Goal: Task Accomplishment & Management: Manage account settings

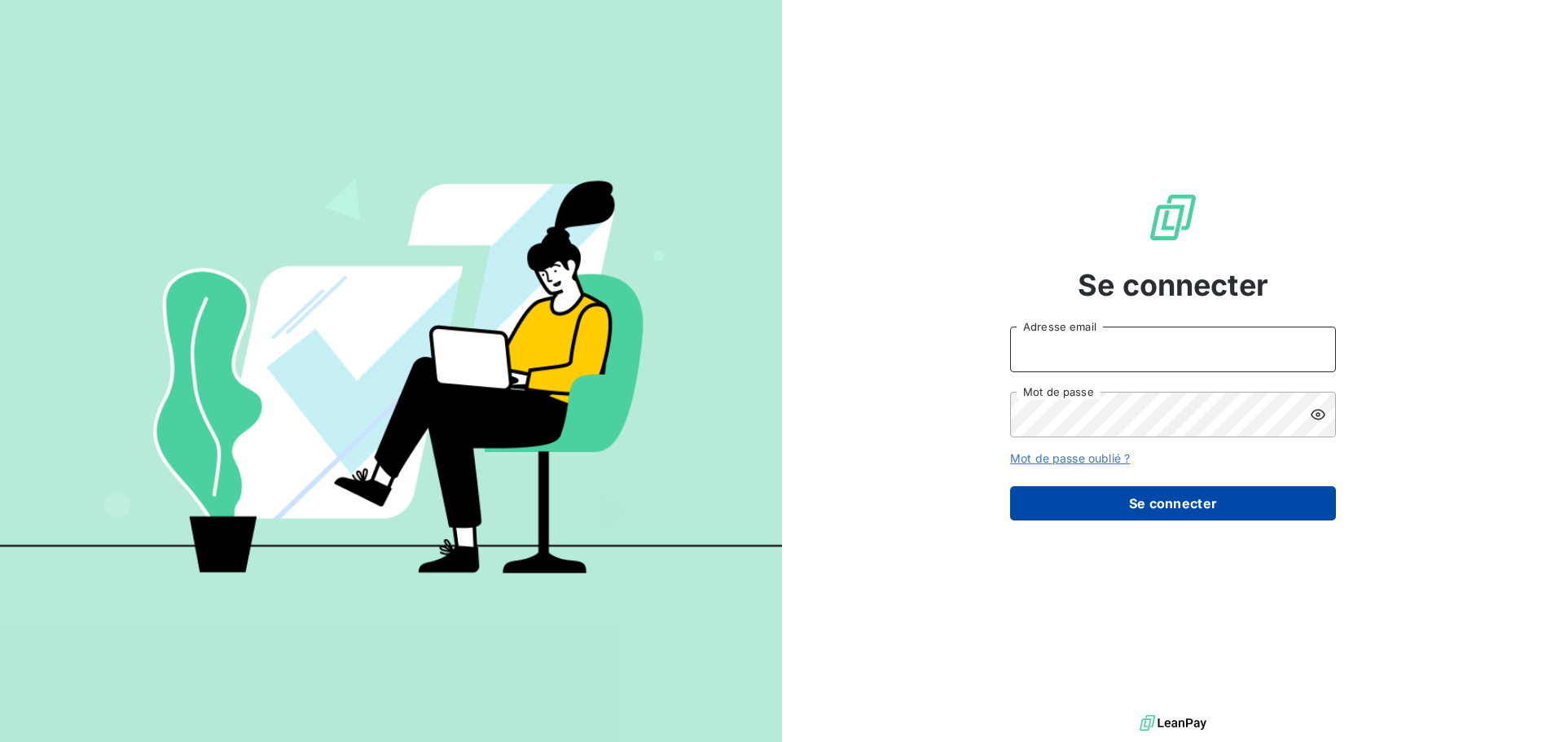
type input "[PERSON_NAME][EMAIL_ADDRESS][PERSON_NAME][DOMAIN_NAME]"
click at [1173, 500] on button "Se connecter" at bounding box center [1173, 503] width 326 height 34
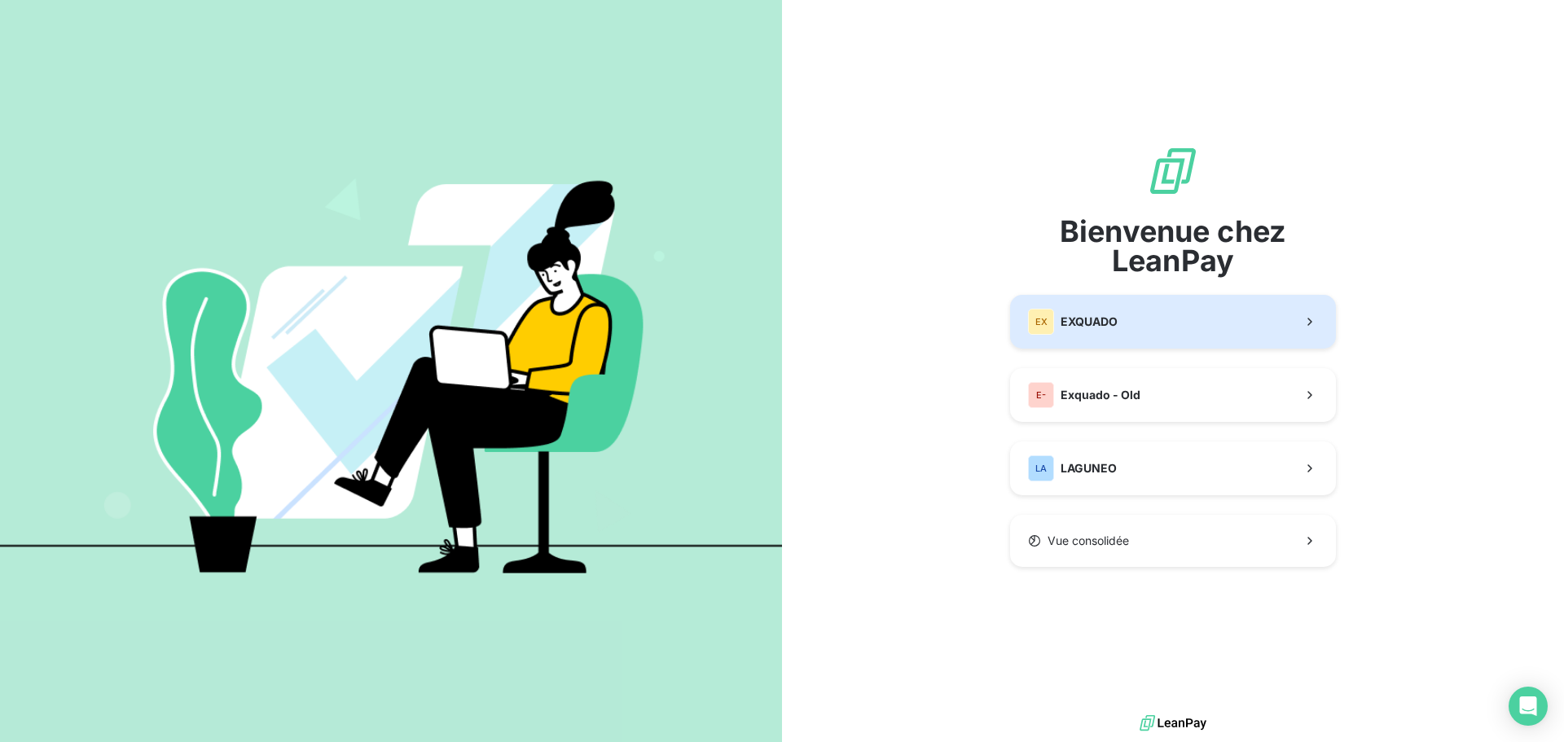
click at [1140, 310] on button "EX EXQUADO" at bounding box center [1173, 322] width 326 height 54
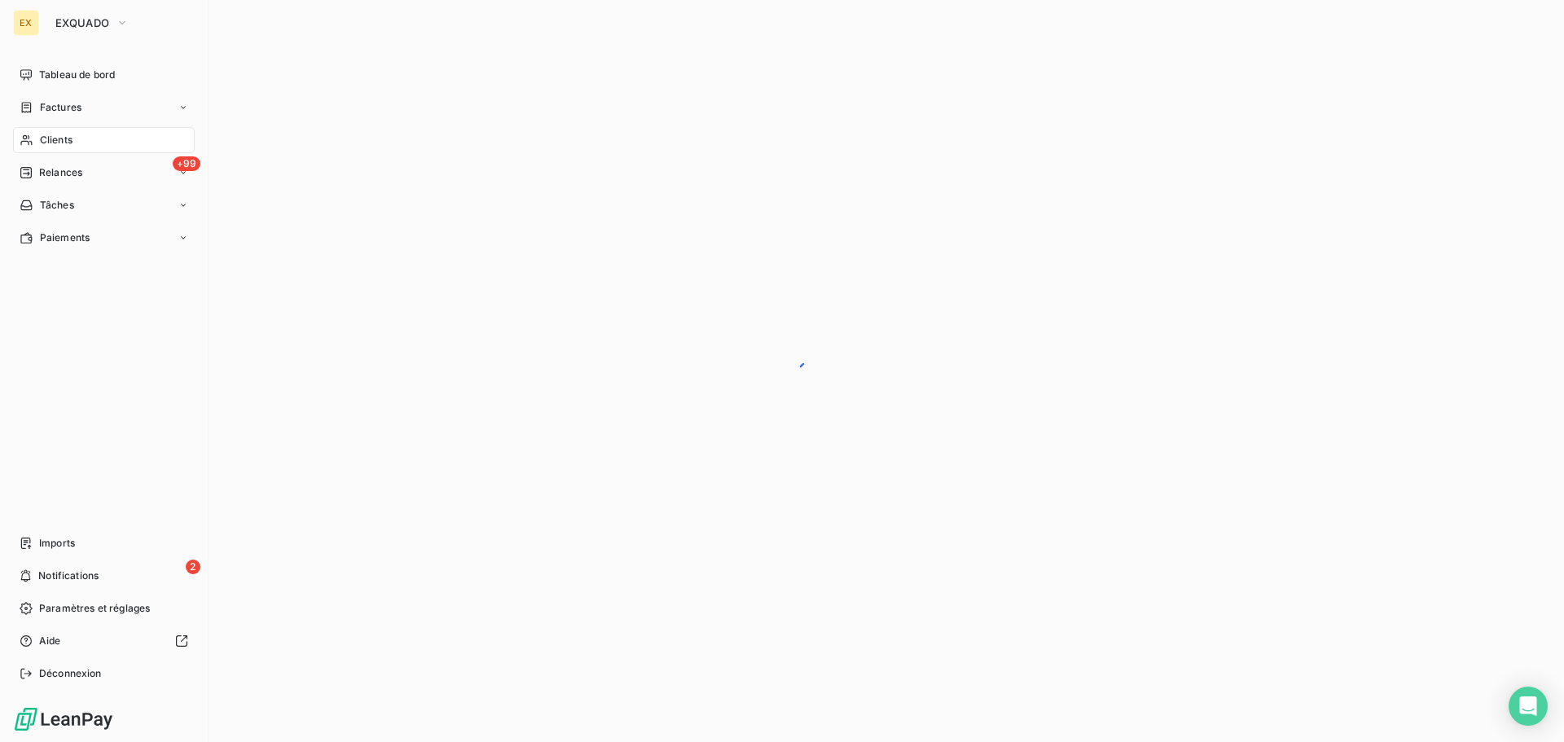
drag, startPoint x: 44, startPoint y: 101, endPoint x: 222, endPoint y: 110, distance: 177.9
click at [46, 102] on span "Factures" at bounding box center [61, 107] width 42 height 15
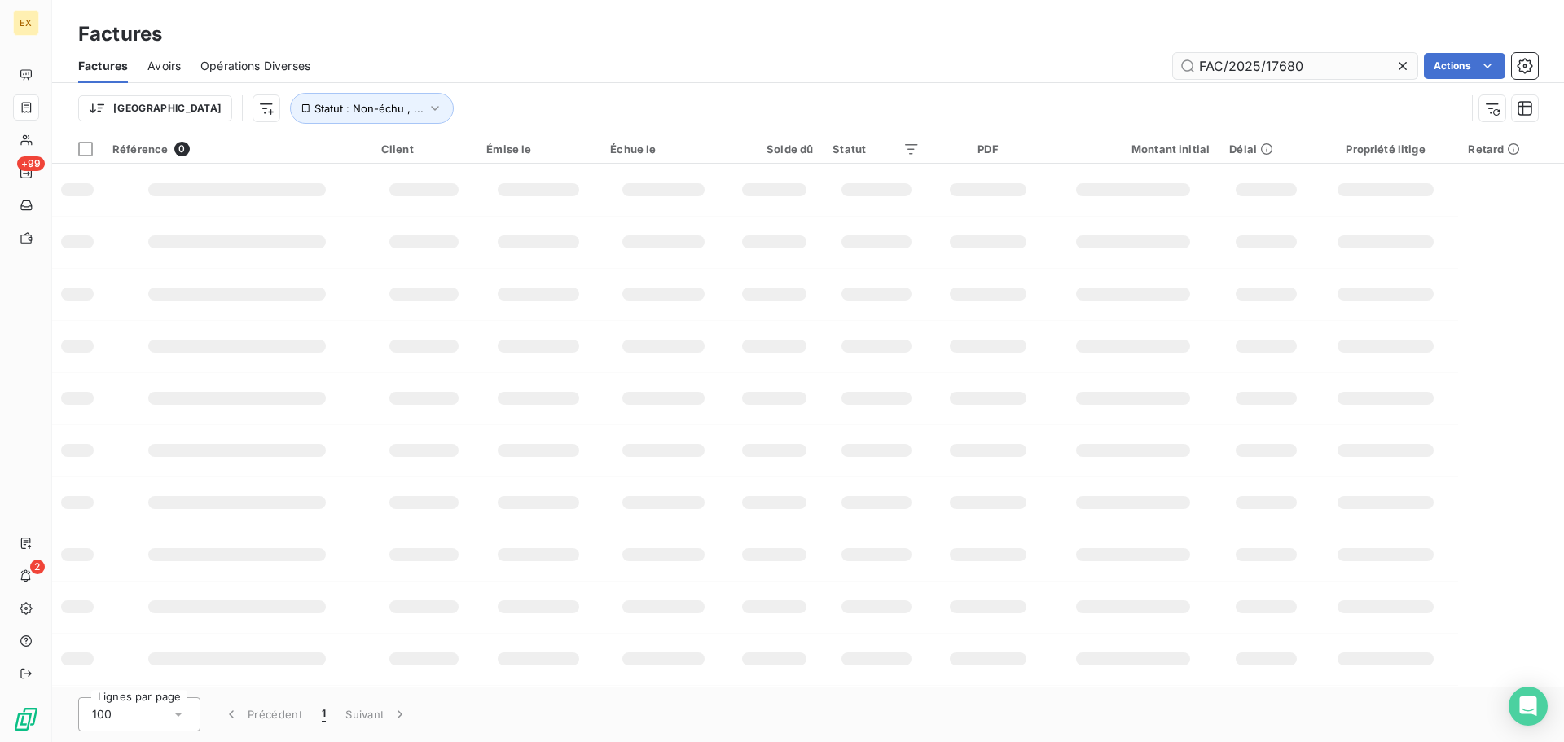
click at [1322, 61] on input "FAC/2025/17680" at bounding box center [1295, 66] width 244 height 26
type input "FAC/2025/18172"
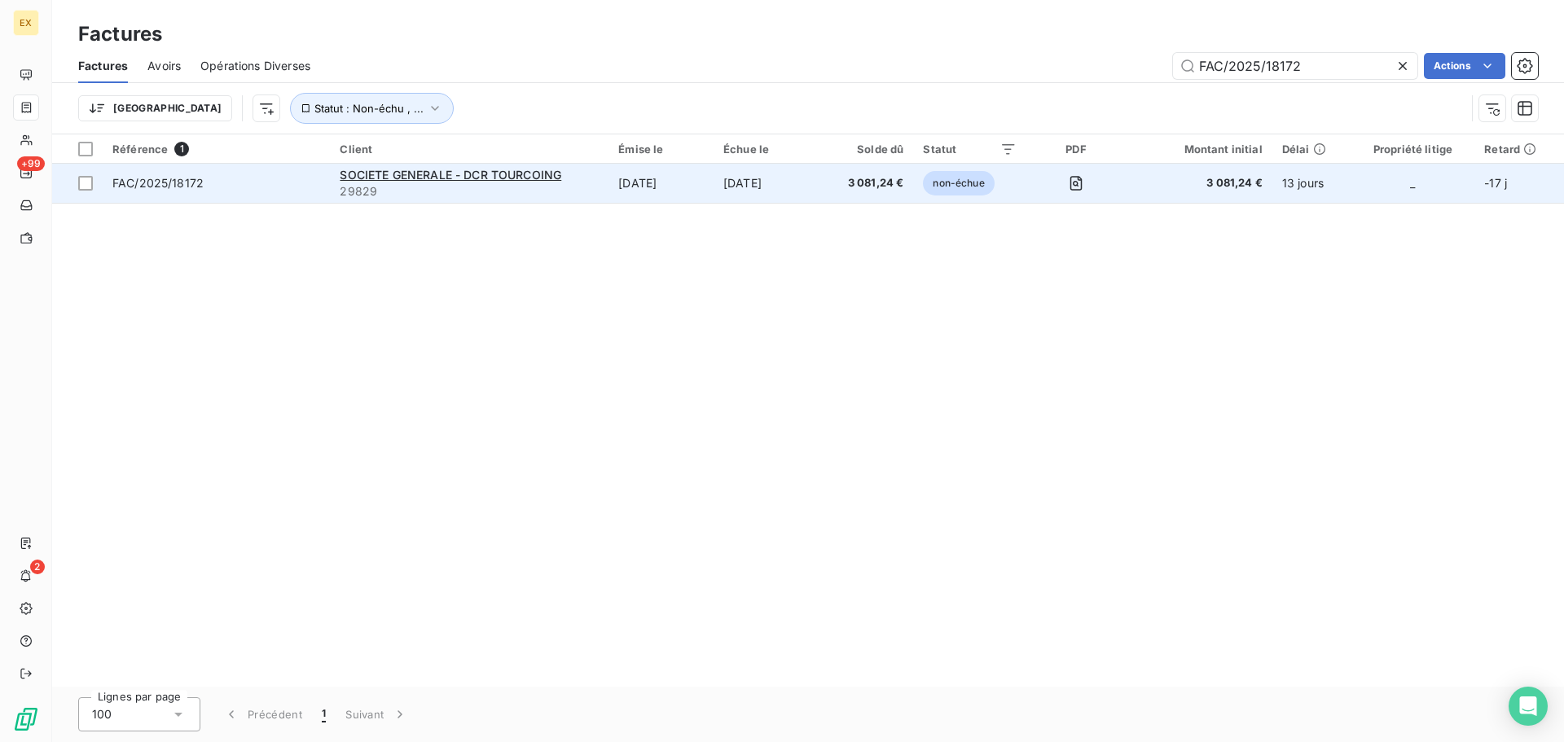
click at [326, 178] on td "FAC/2025/18172" at bounding box center [216, 183] width 227 height 39
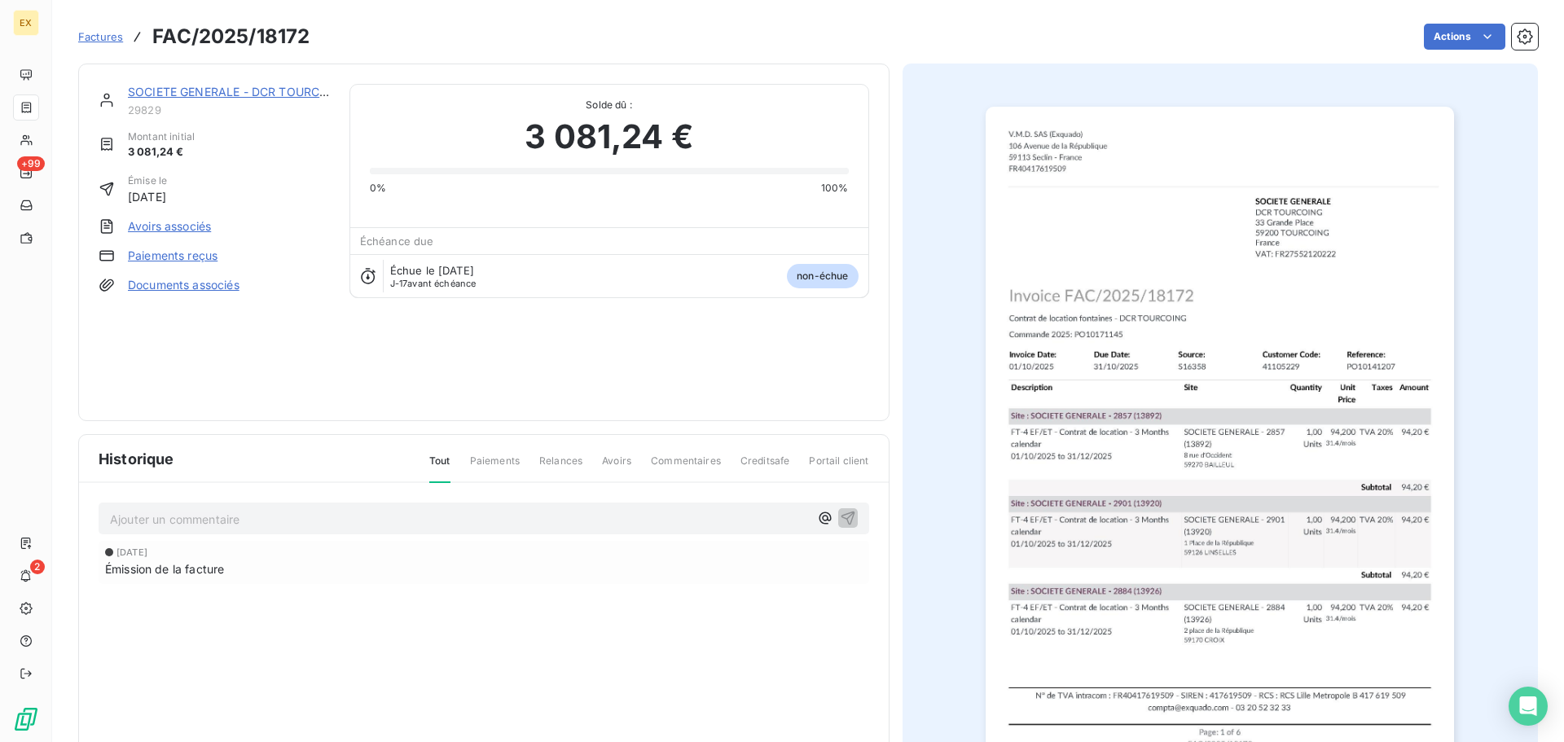
click at [209, 257] on link "Paiements reçus" at bounding box center [173, 256] width 90 height 16
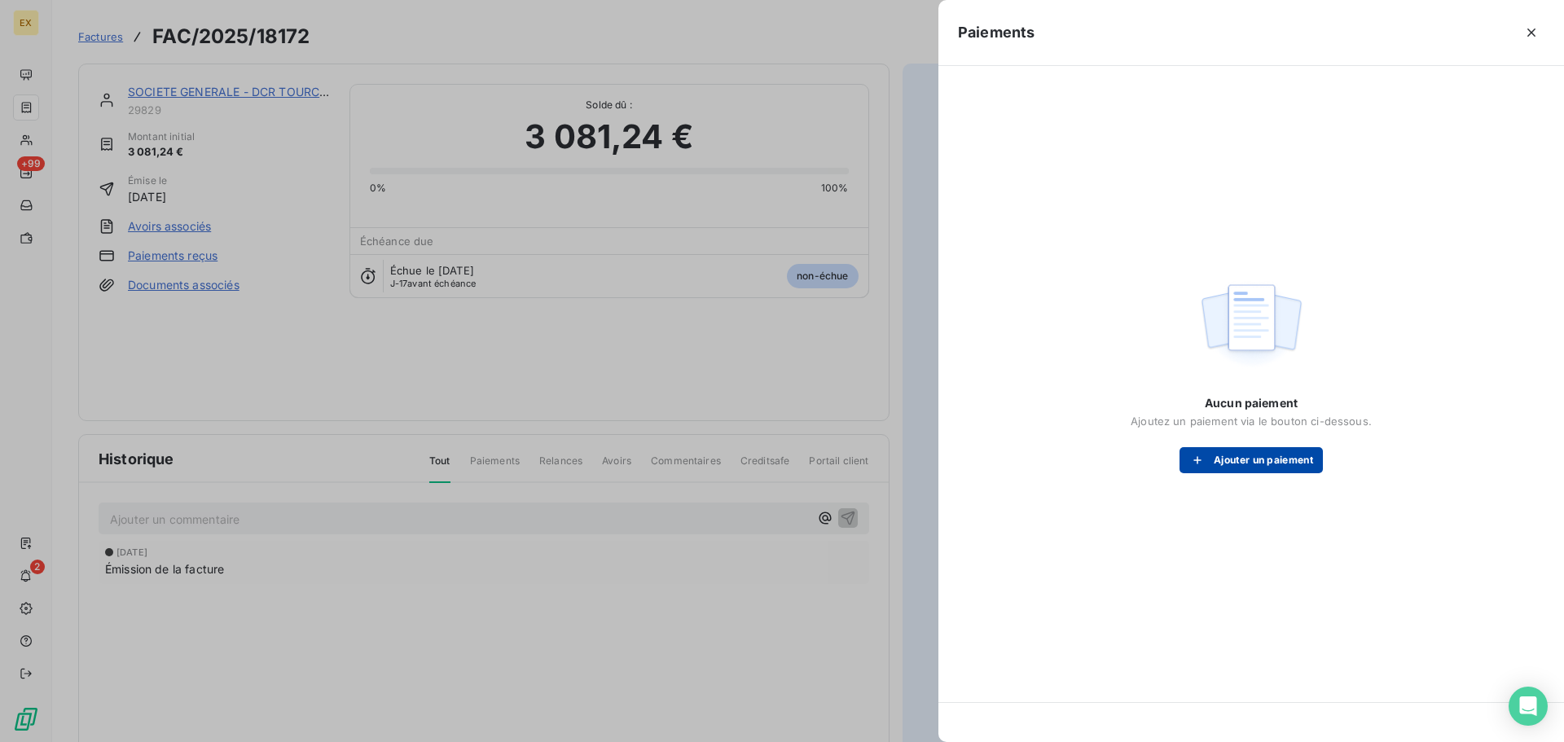
click at [1300, 455] on button "Ajouter un paiement" at bounding box center [1251, 460] width 143 height 26
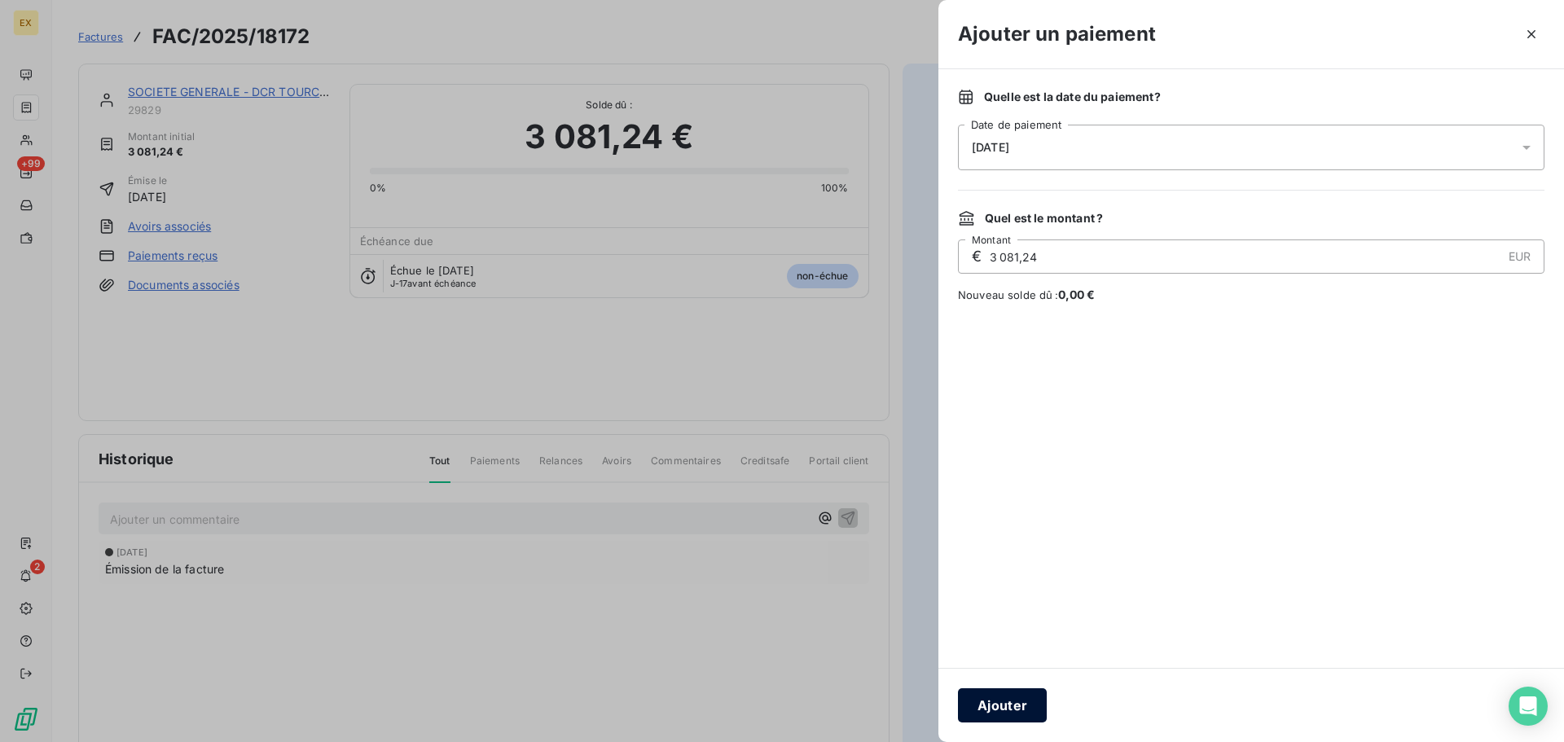
click at [997, 702] on button "Ajouter" at bounding box center [1002, 706] width 89 height 34
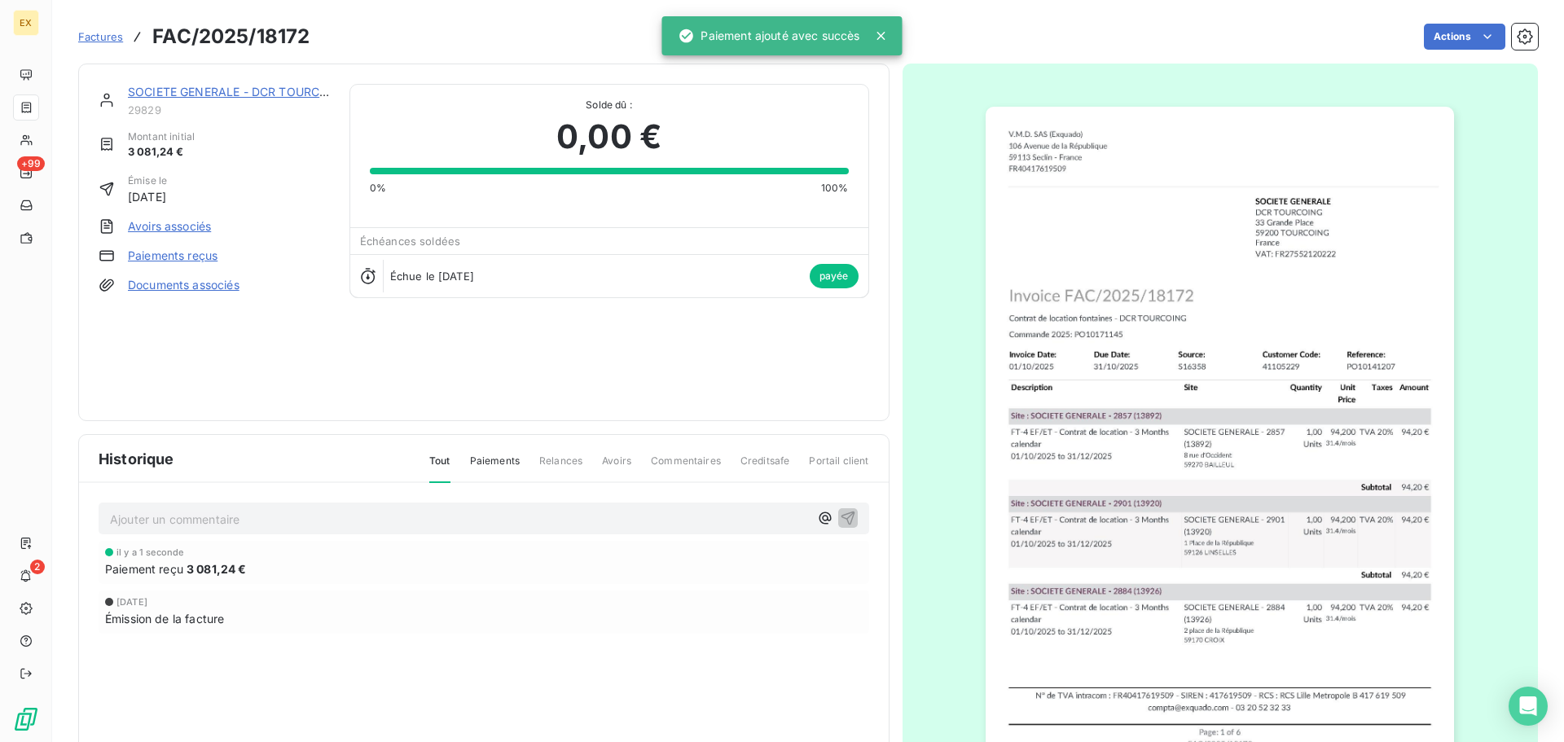
click at [99, 31] on span "Factures" at bounding box center [100, 36] width 45 height 13
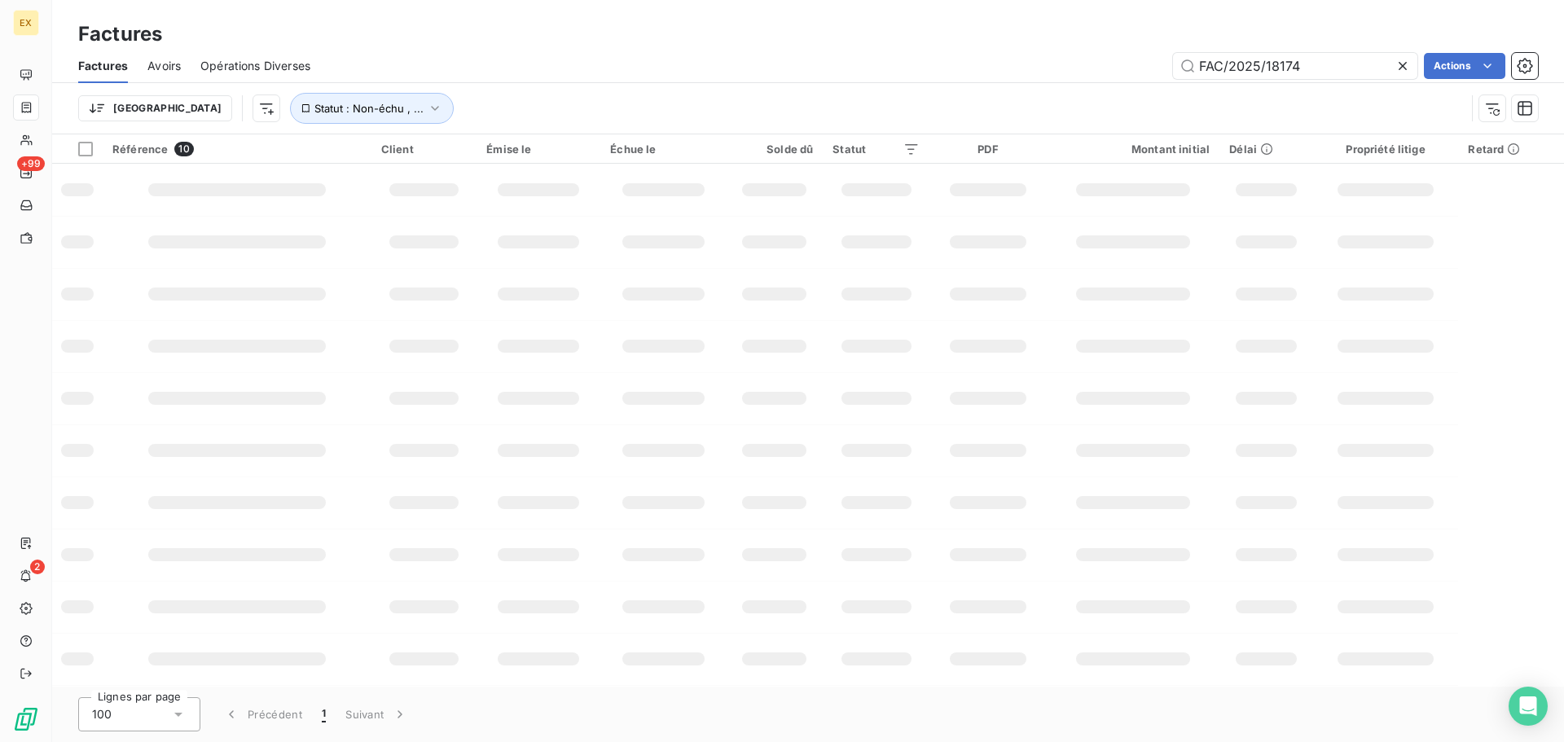
type input "FAC/2025/18174"
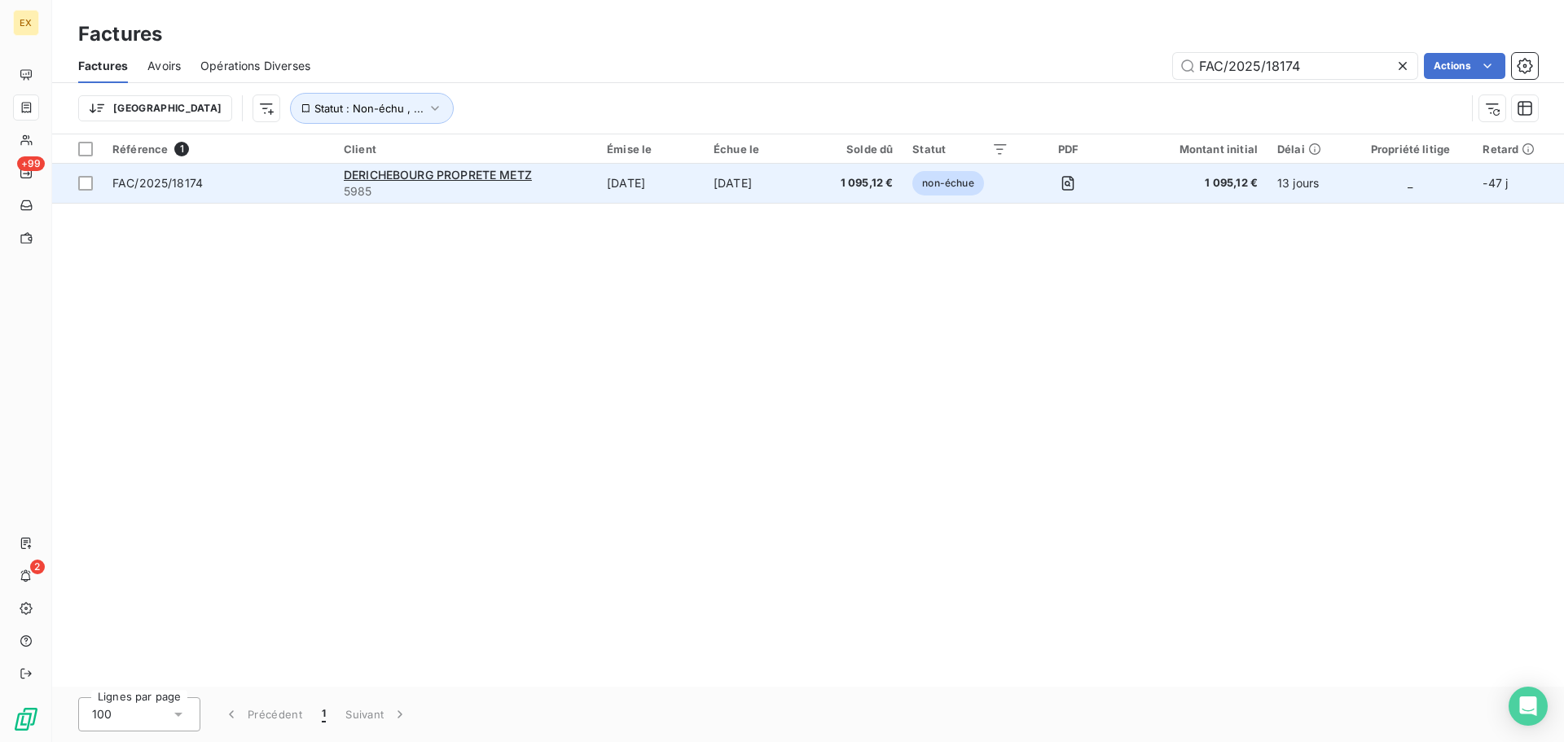
click at [291, 174] on td "FAC/2025/18174" at bounding box center [218, 183] width 231 height 39
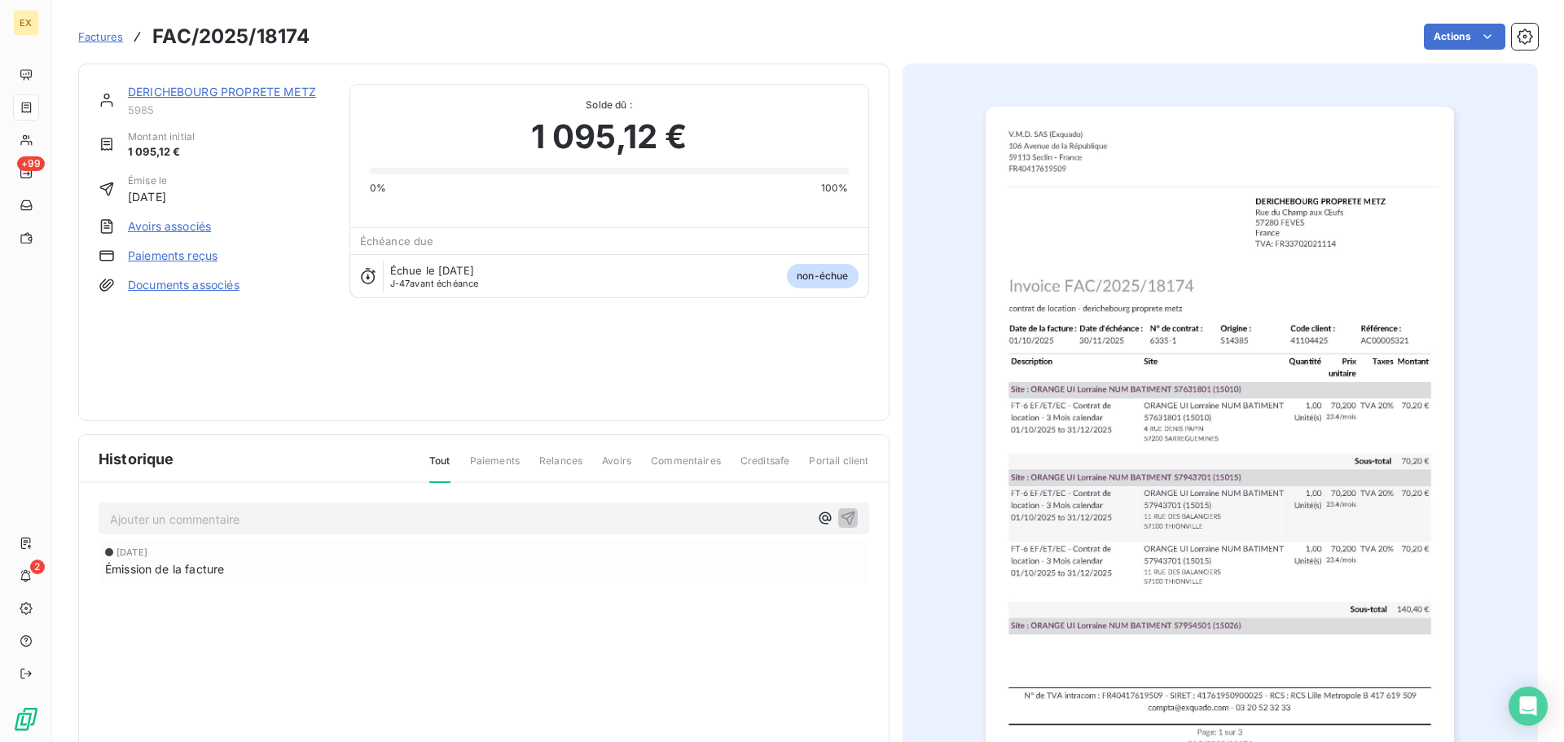
click at [175, 258] on link "Paiements reçus" at bounding box center [173, 256] width 90 height 16
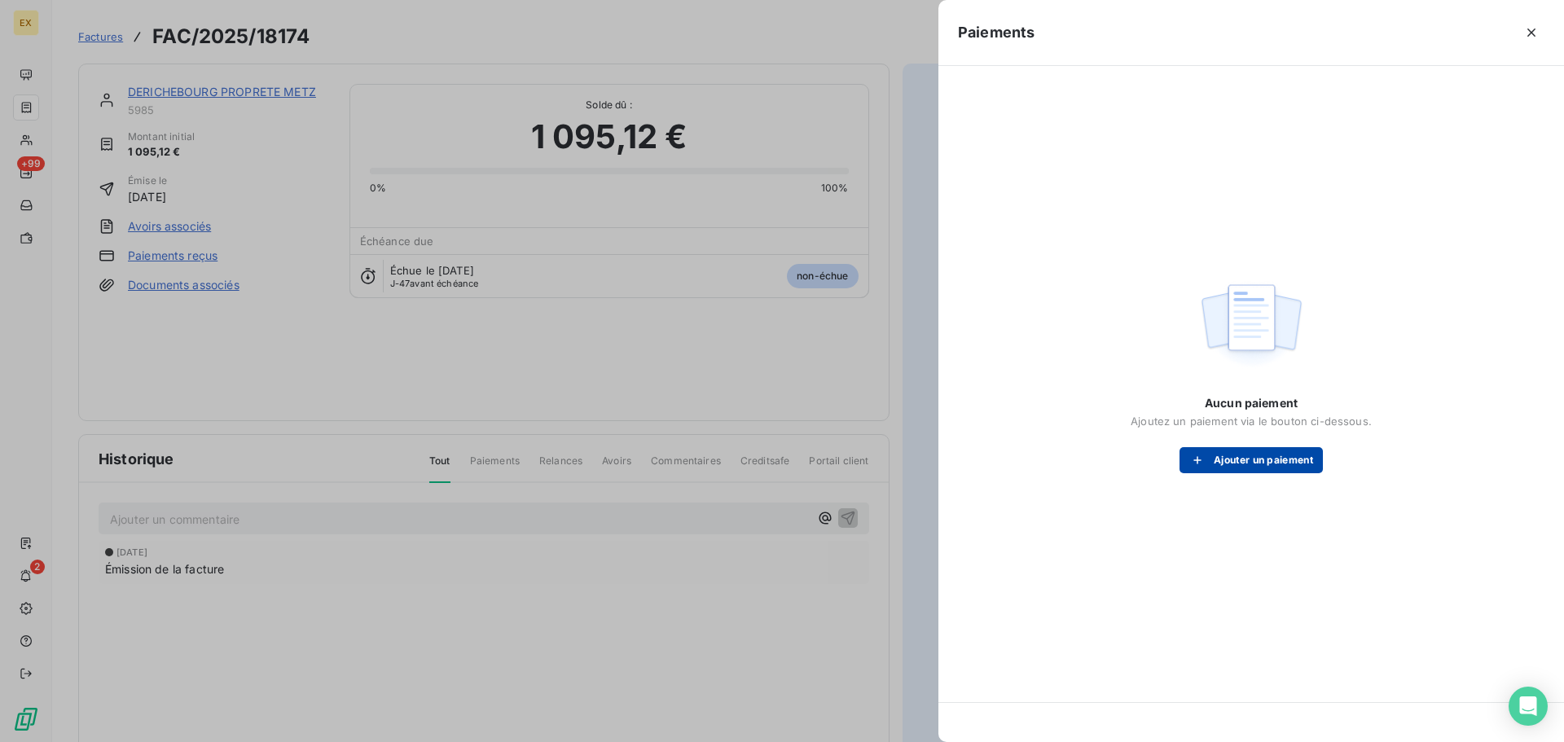
click at [1290, 460] on button "Ajouter un paiement" at bounding box center [1251, 460] width 143 height 26
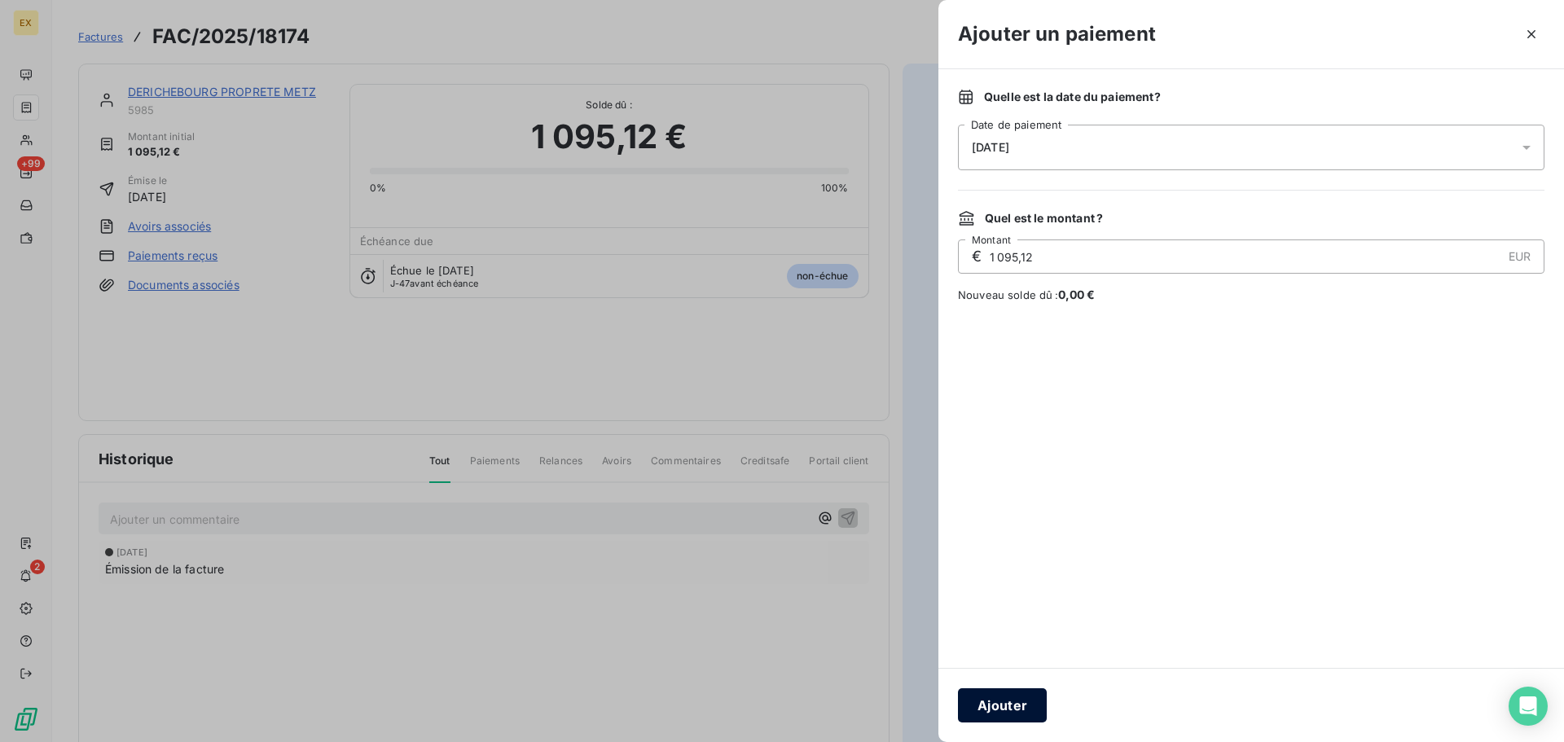
click at [1014, 703] on button "Ajouter" at bounding box center [1002, 706] width 89 height 34
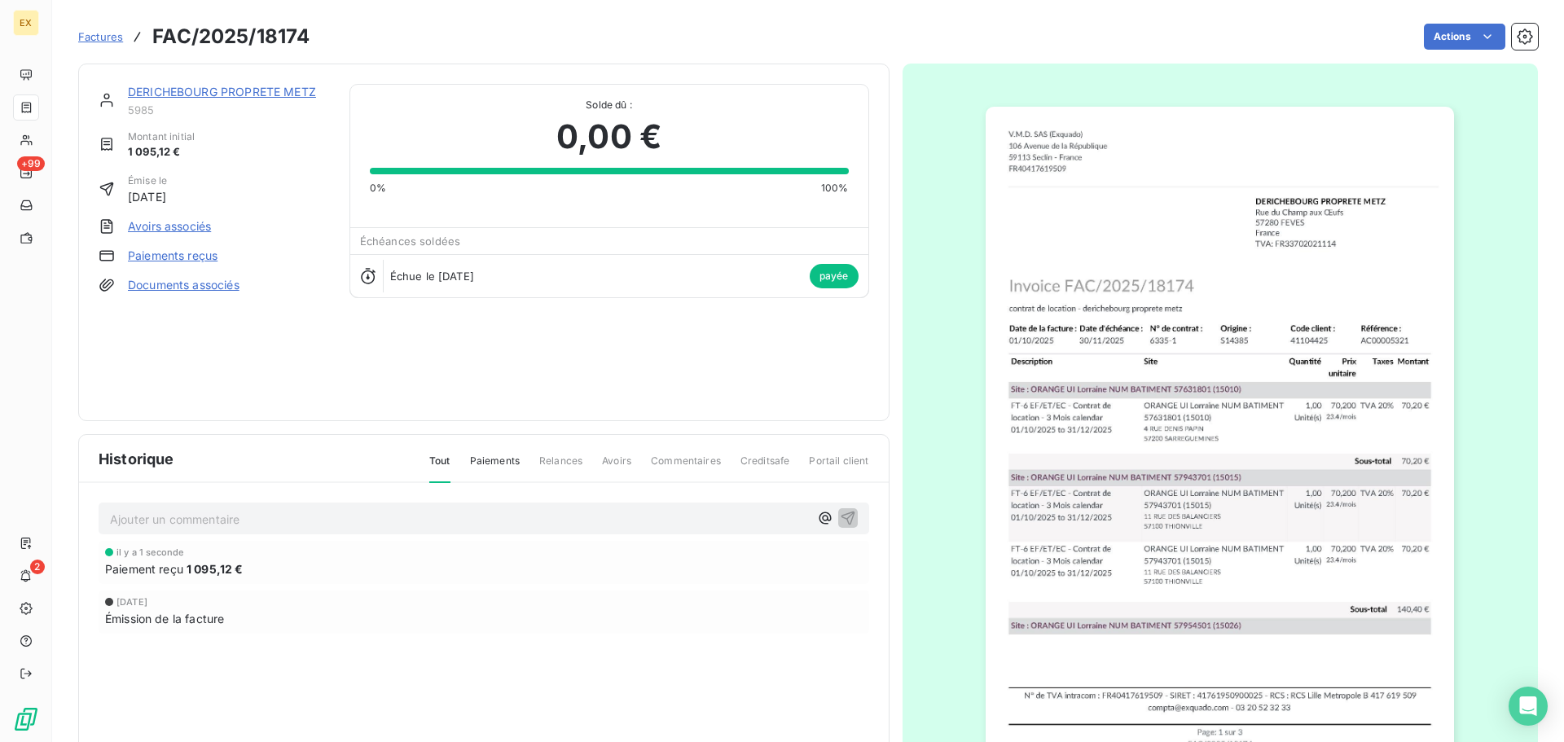
click at [196, 258] on html "EX +99 2 Factures FAC/2025/18174 Actions DERICHEBOURG PROPRETE [PERSON_NAME] 59…" at bounding box center [782, 371] width 1564 height 742
click at [200, 252] on link "Paiements reçus" at bounding box center [173, 256] width 90 height 16
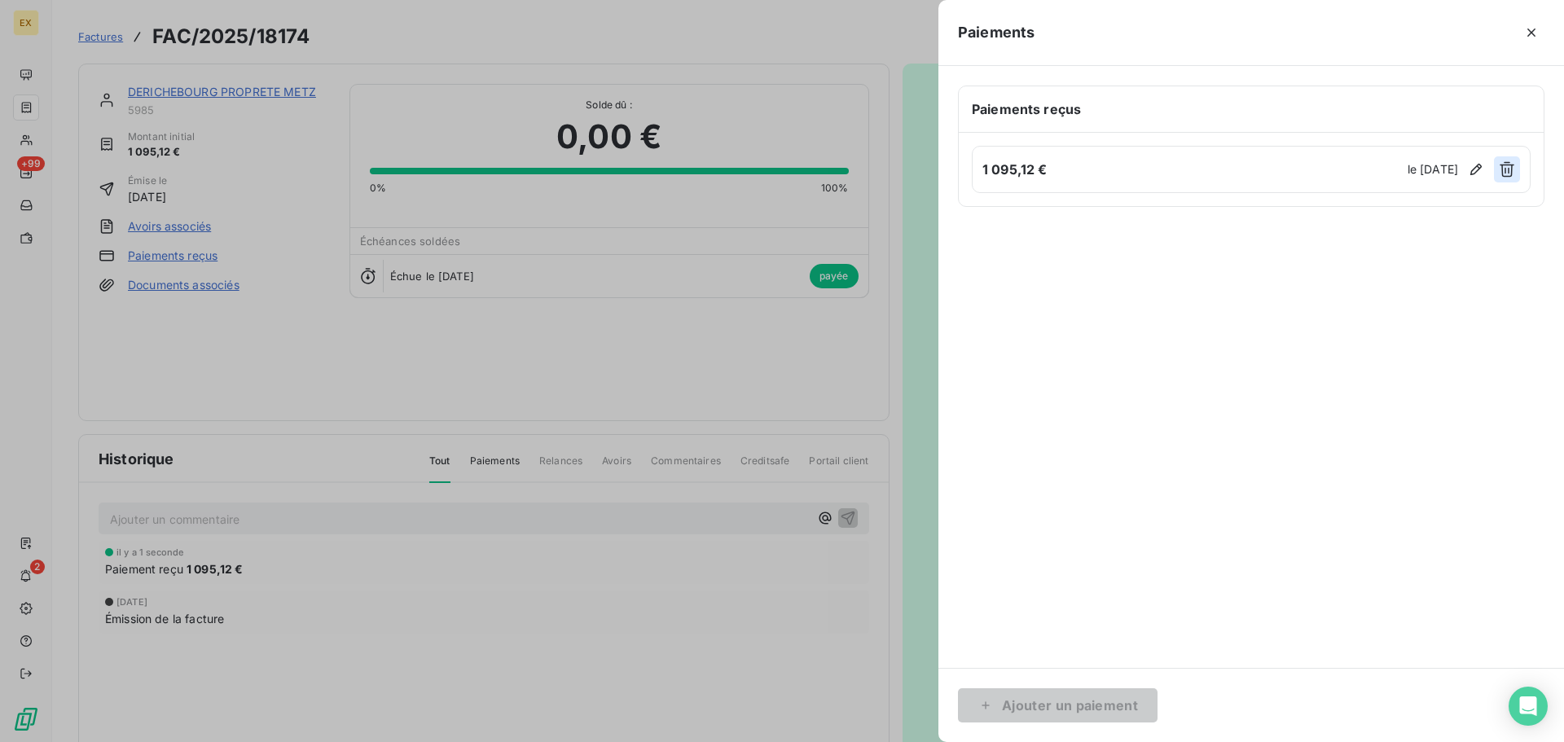
click at [1502, 166] on icon "button" at bounding box center [1507, 169] width 16 height 16
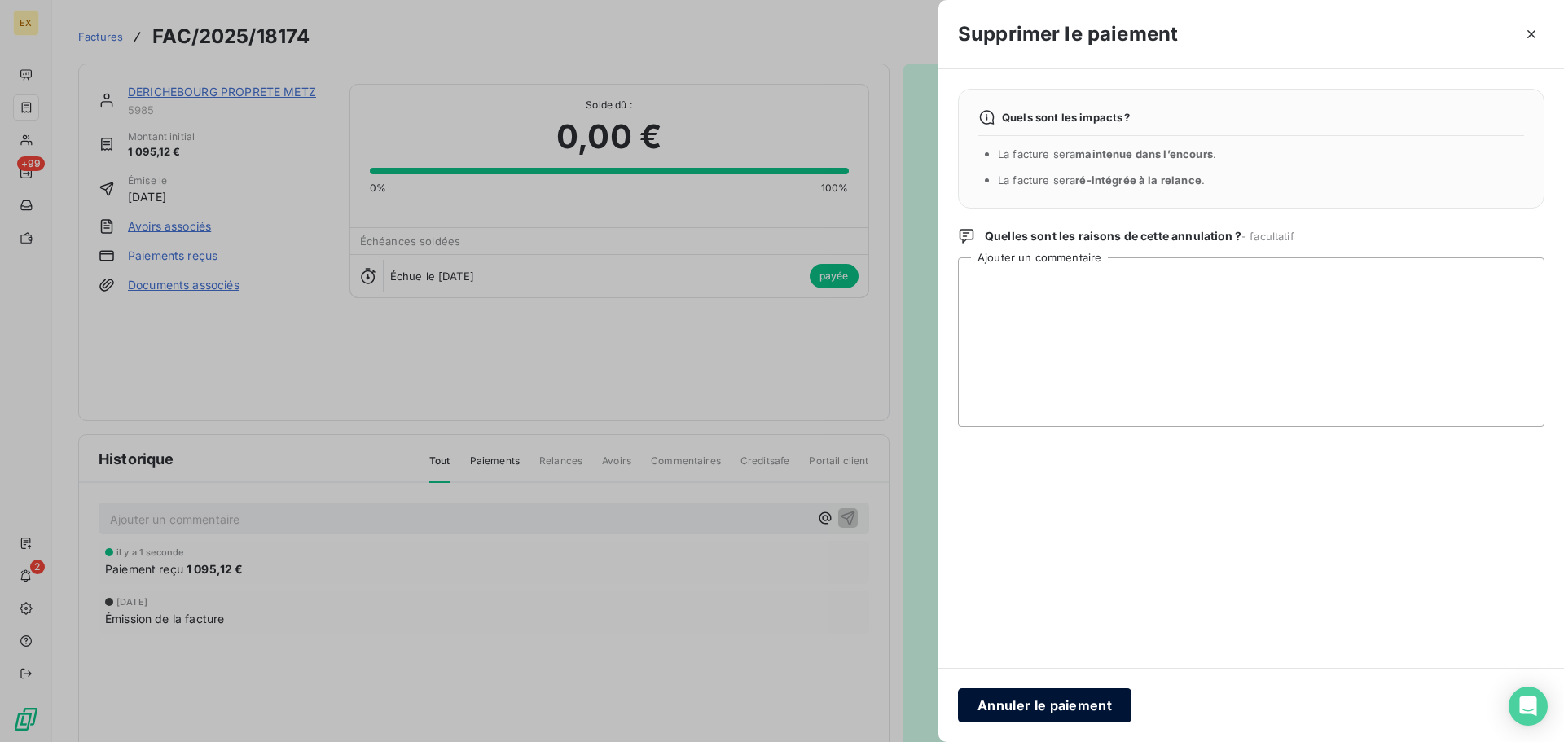
click at [1048, 708] on button "Annuler le paiement" at bounding box center [1045, 706] width 174 height 34
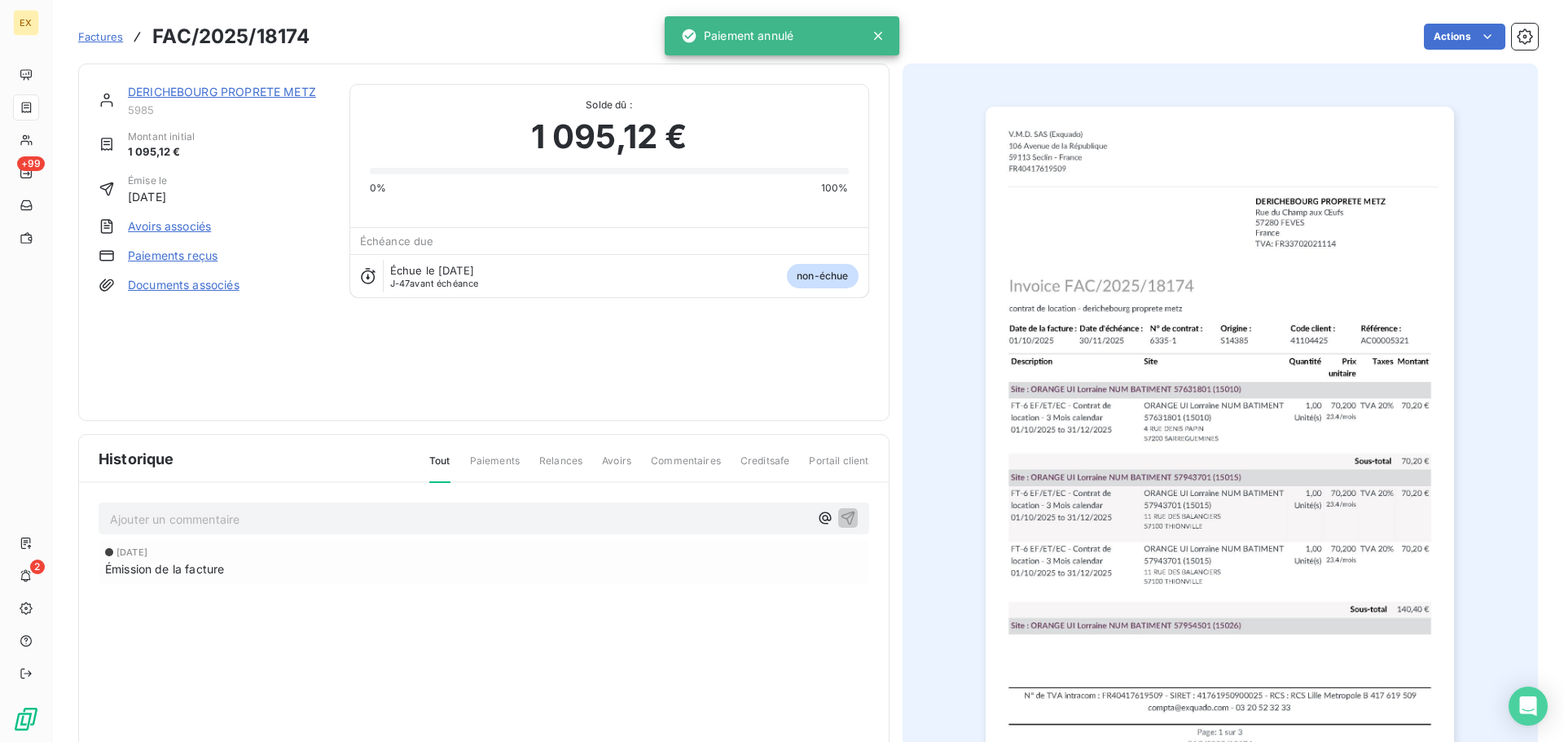
click at [102, 41] on span "Factures" at bounding box center [100, 36] width 45 height 13
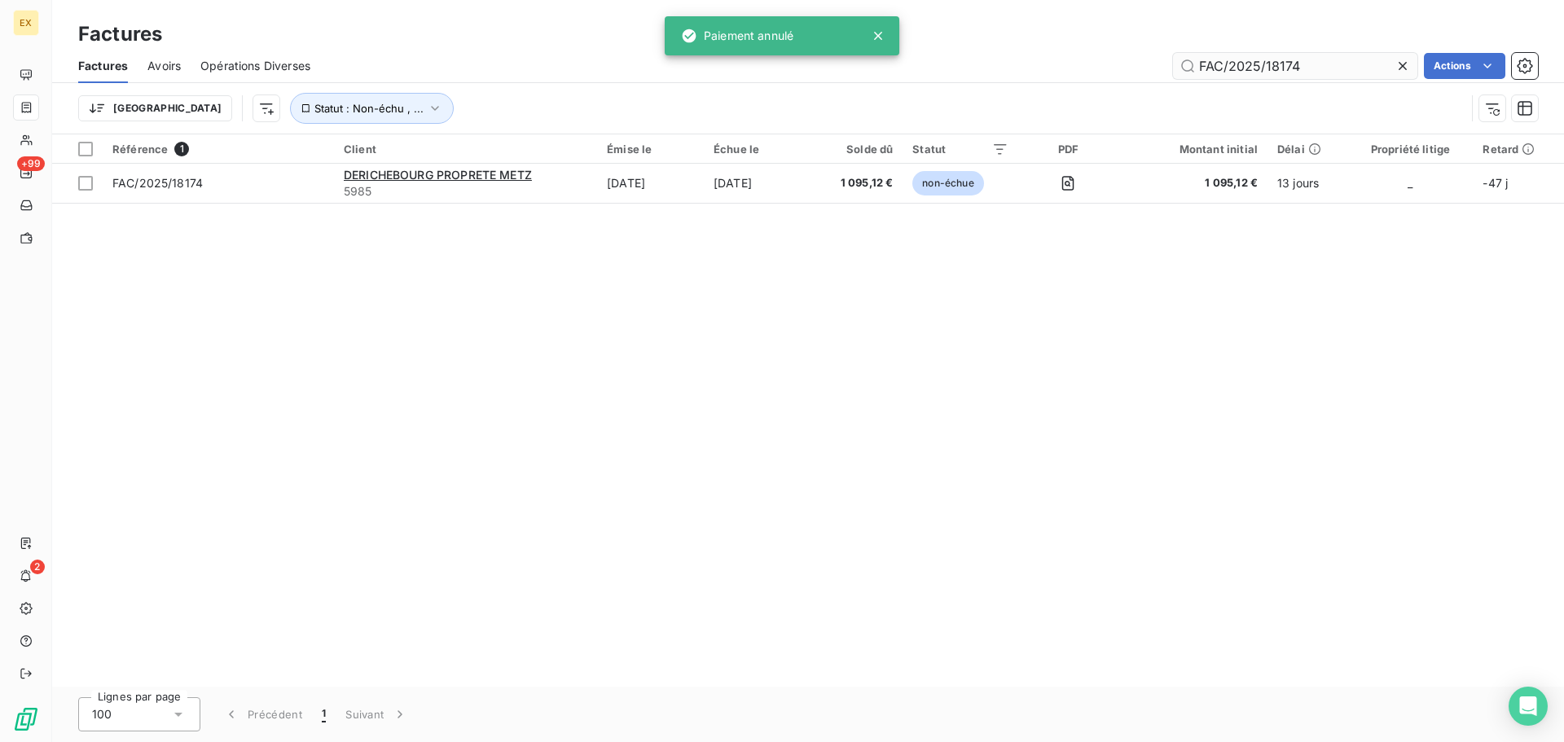
click at [1352, 66] on input "FAC/2025/18174" at bounding box center [1295, 66] width 244 height 26
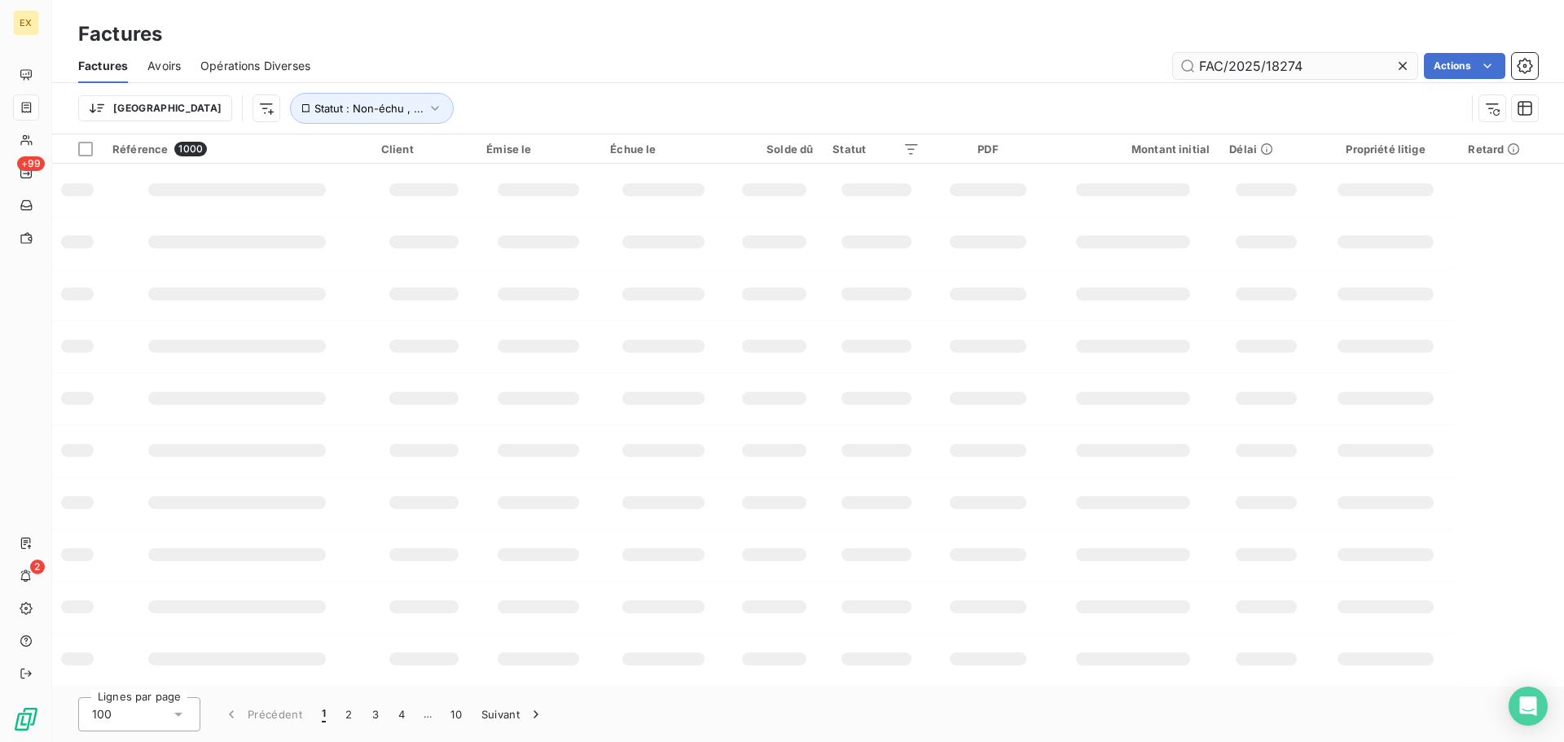
type input "FAC/2025/18274"
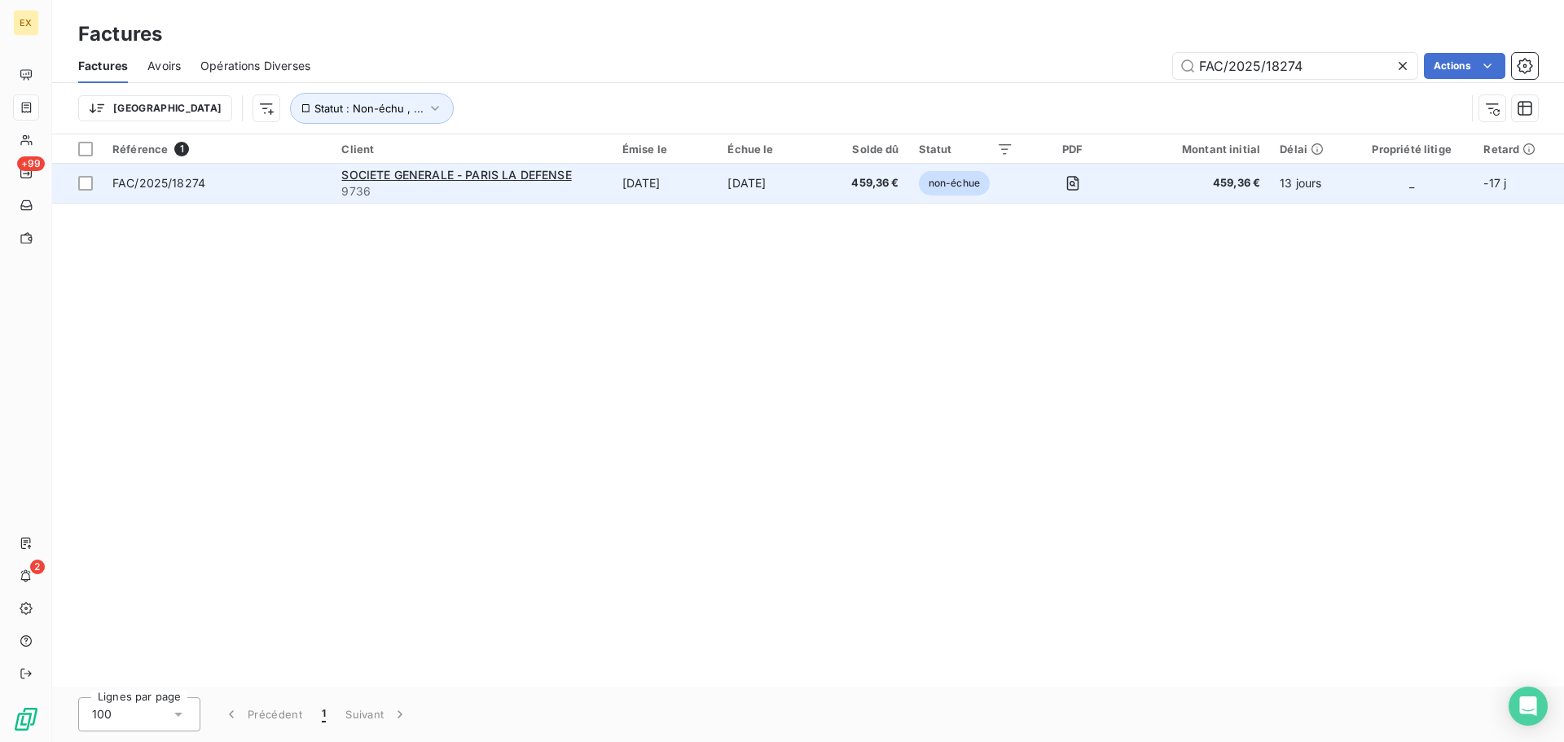
click at [294, 180] on span "FAC/2025/18274" at bounding box center [216, 183] width 209 height 16
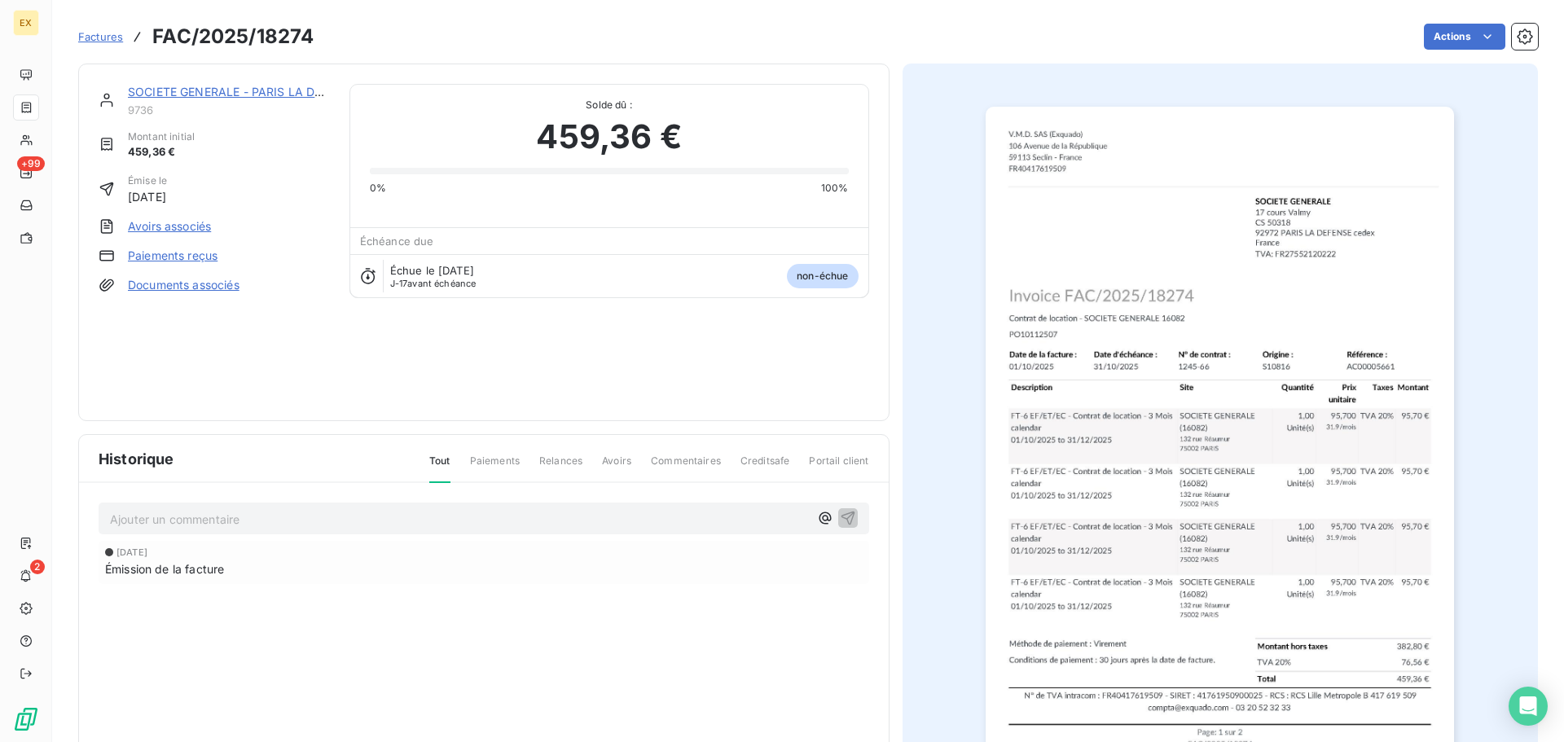
click at [199, 254] on link "Paiements reçus" at bounding box center [173, 256] width 90 height 16
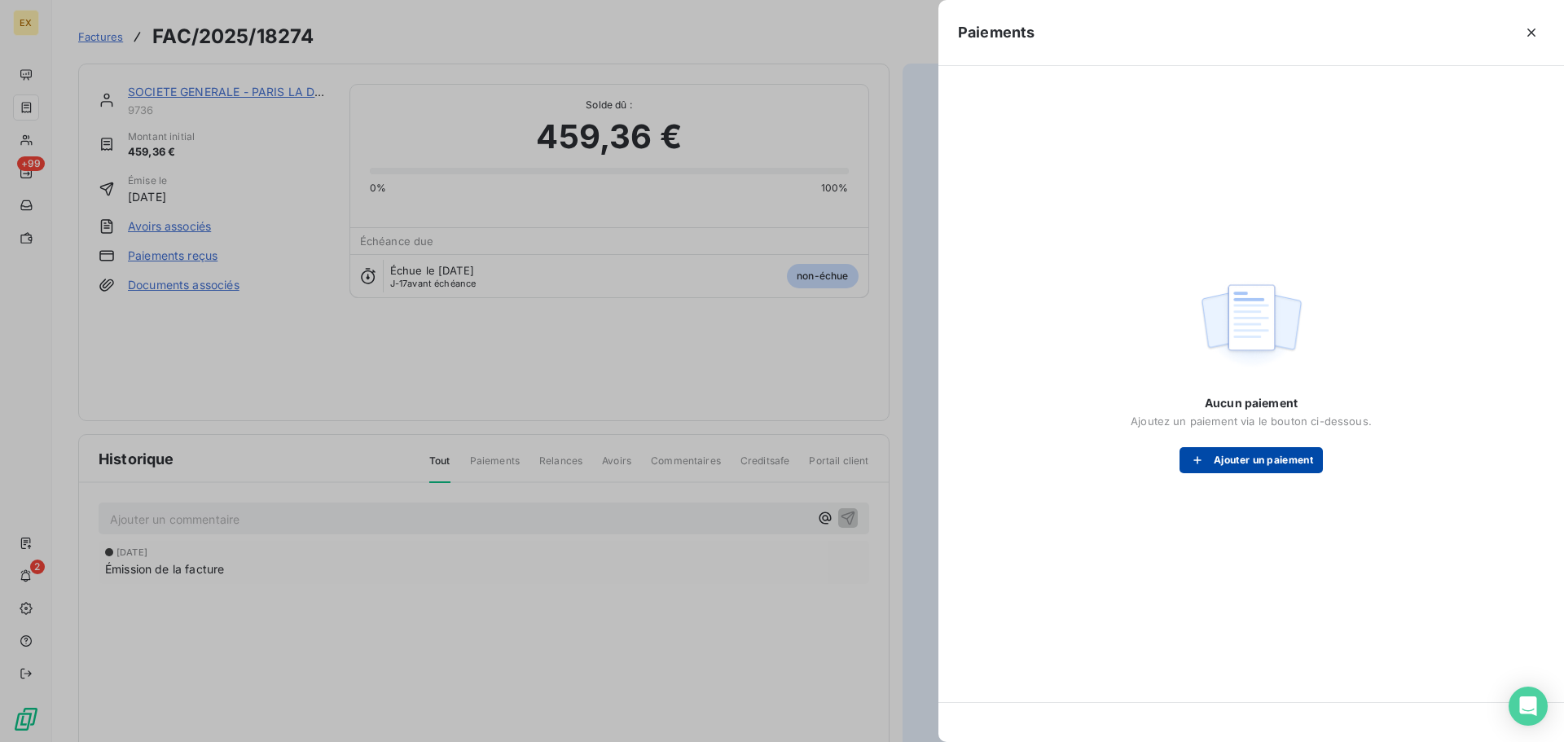
click at [1230, 465] on button "Ajouter un paiement" at bounding box center [1251, 460] width 143 height 26
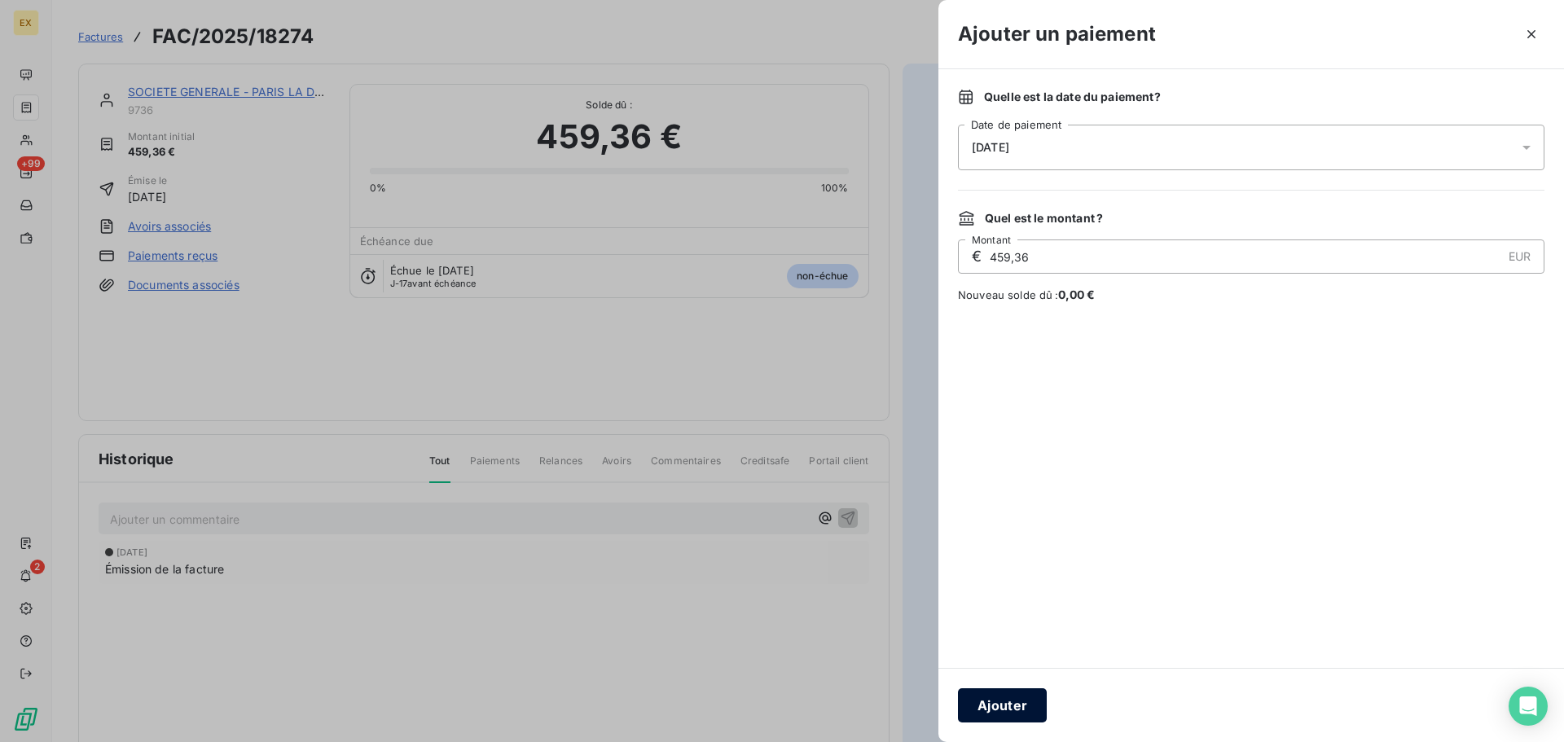
click at [1006, 693] on button "Ajouter" at bounding box center [1002, 706] width 89 height 34
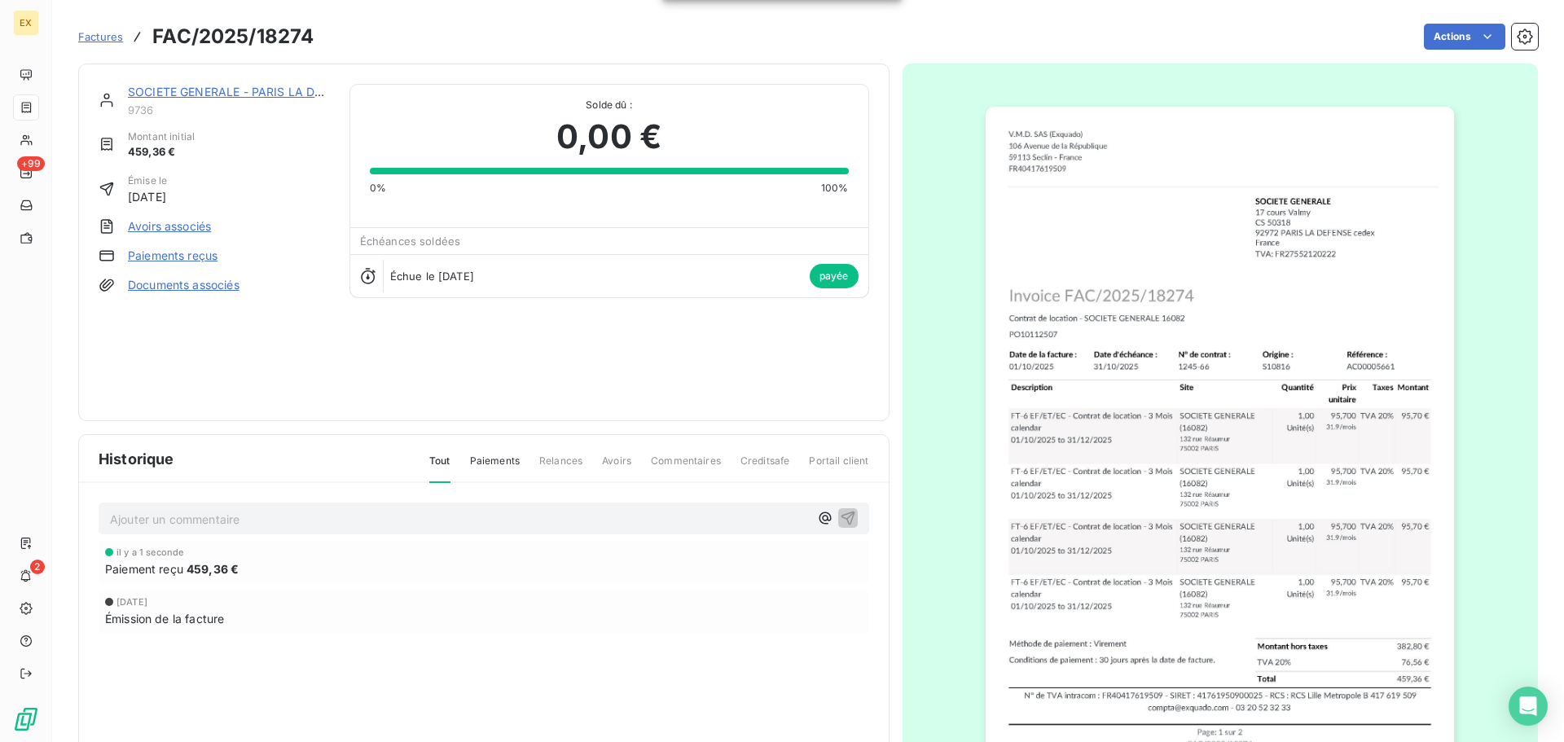
click at [103, 35] on span "Factures" at bounding box center [100, 36] width 45 height 13
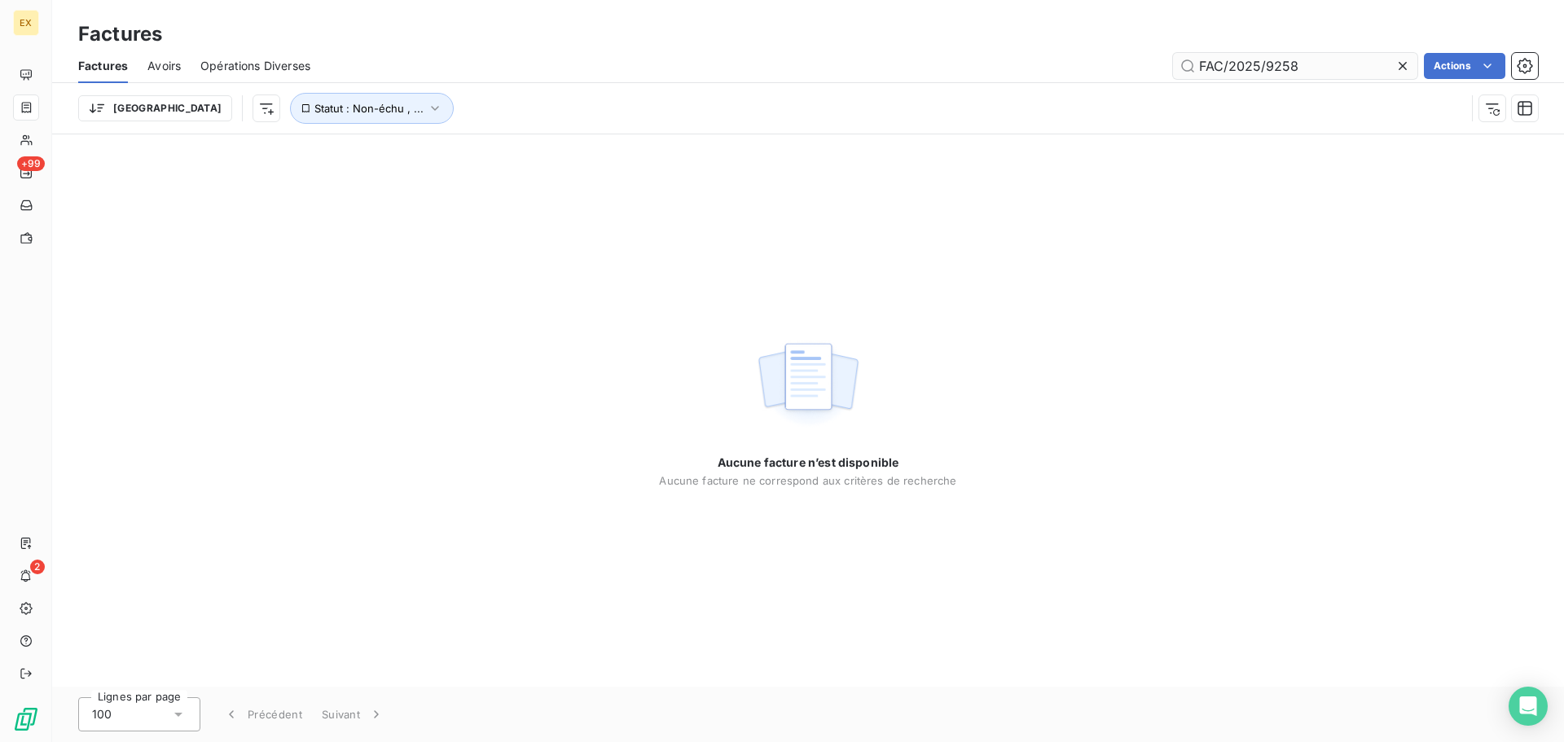
click at [1265, 62] on input "FAC/2025/9258" at bounding box center [1295, 66] width 244 height 26
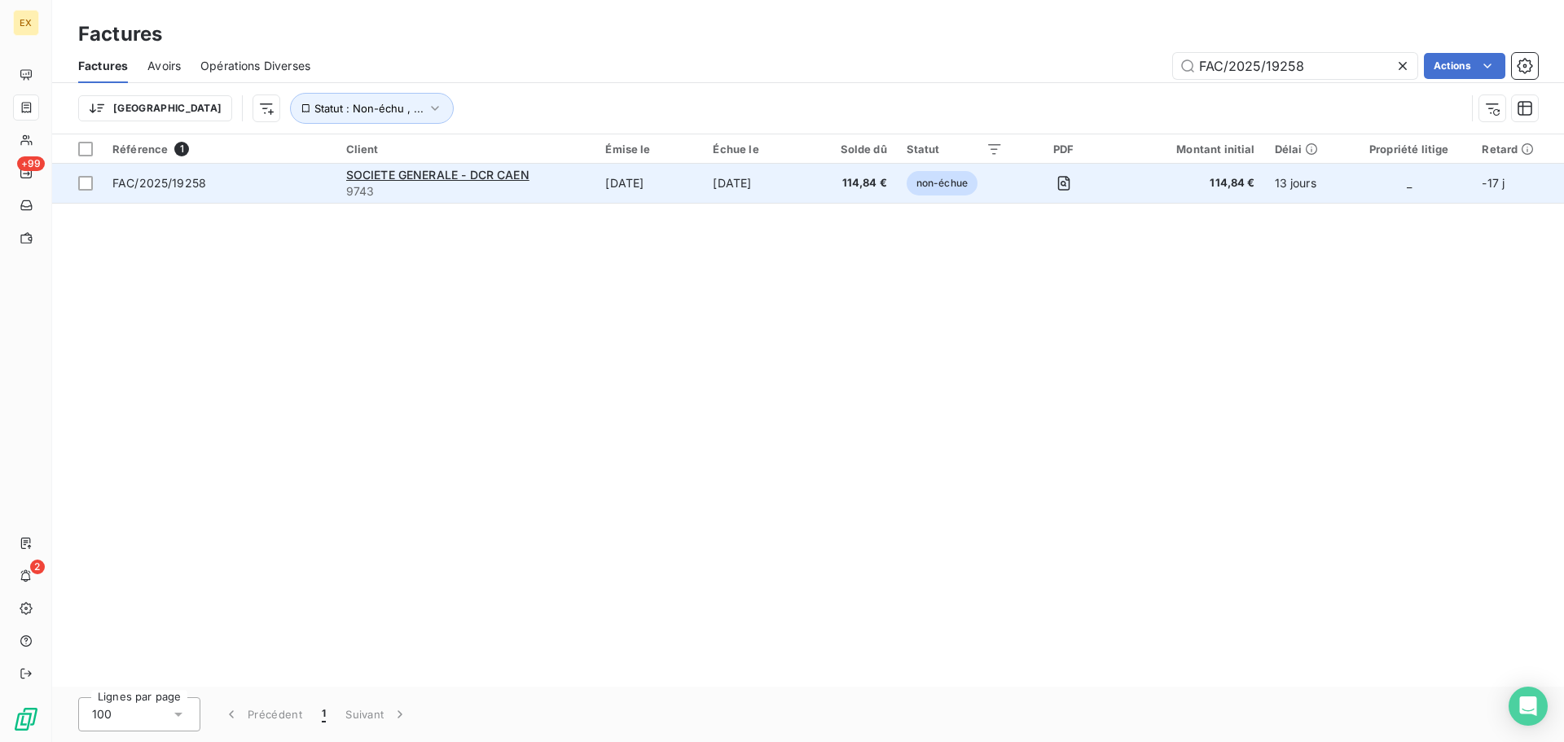
type input "FAC/2025/19258"
click at [240, 182] on span "FAC/2025/19258" at bounding box center [219, 183] width 214 height 16
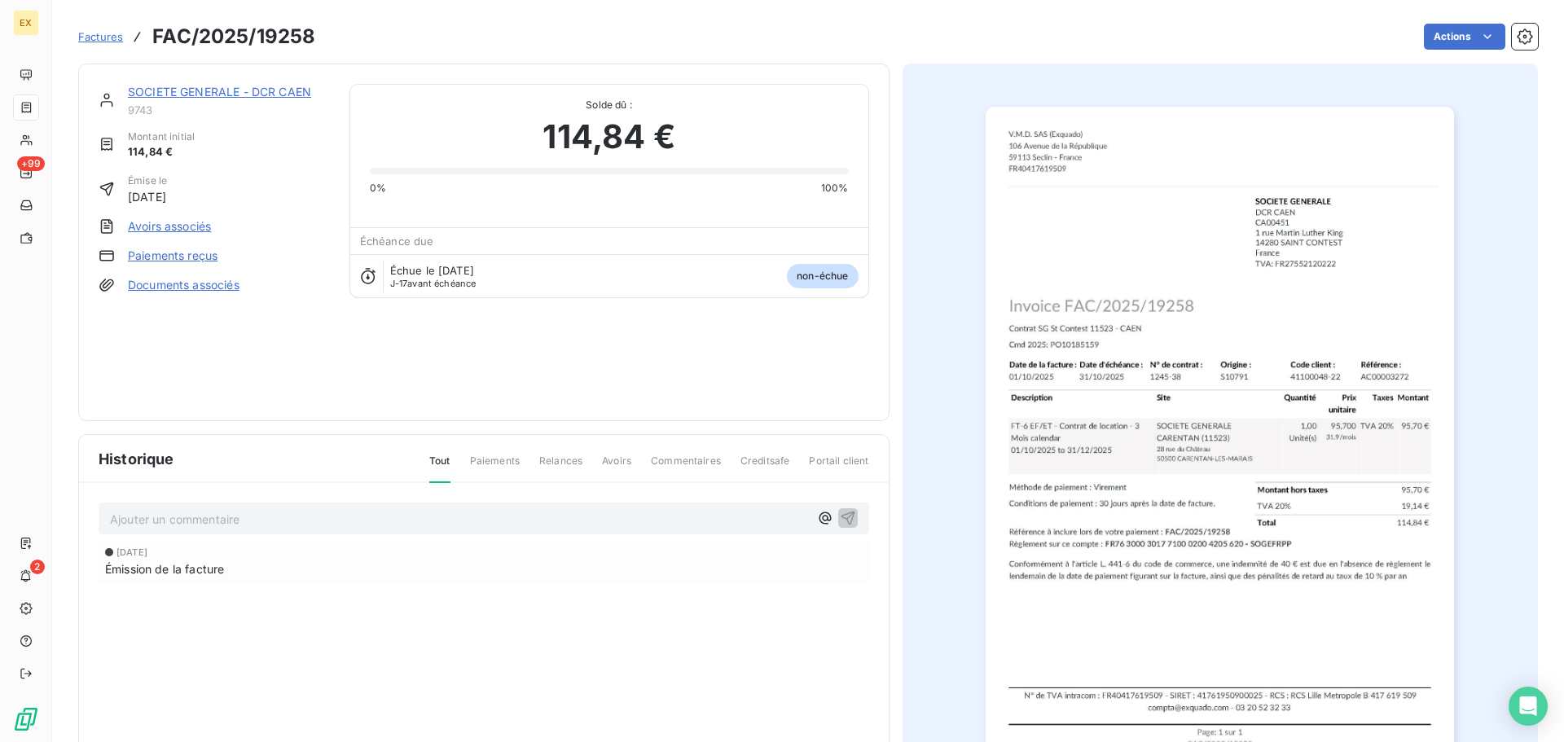
click at [204, 255] on link "Paiements reçus" at bounding box center [173, 256] width 90 height 16
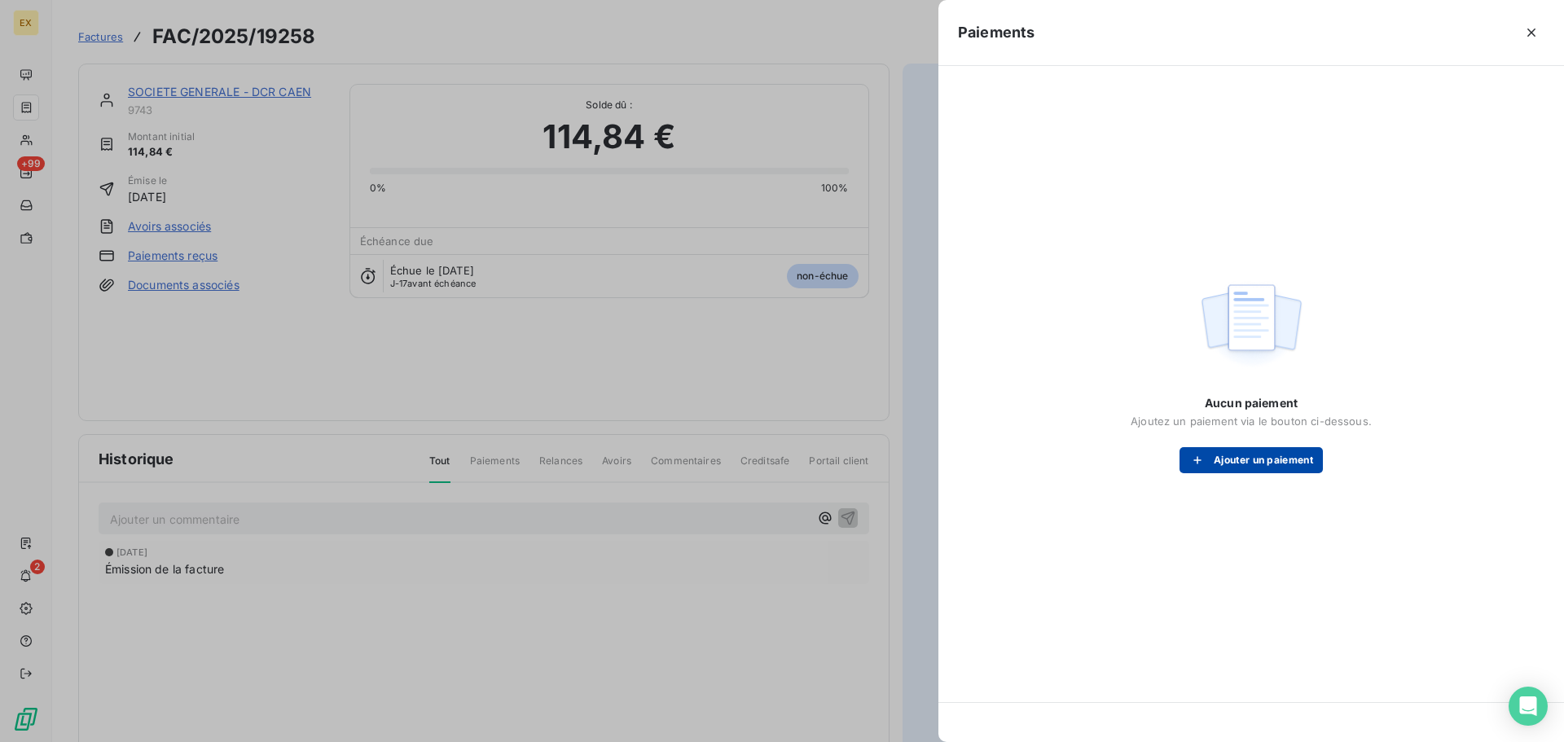
click at [1263, 462] on button "Ajouter un paiement" at bounding box center [1251, 460] width 143 height 26
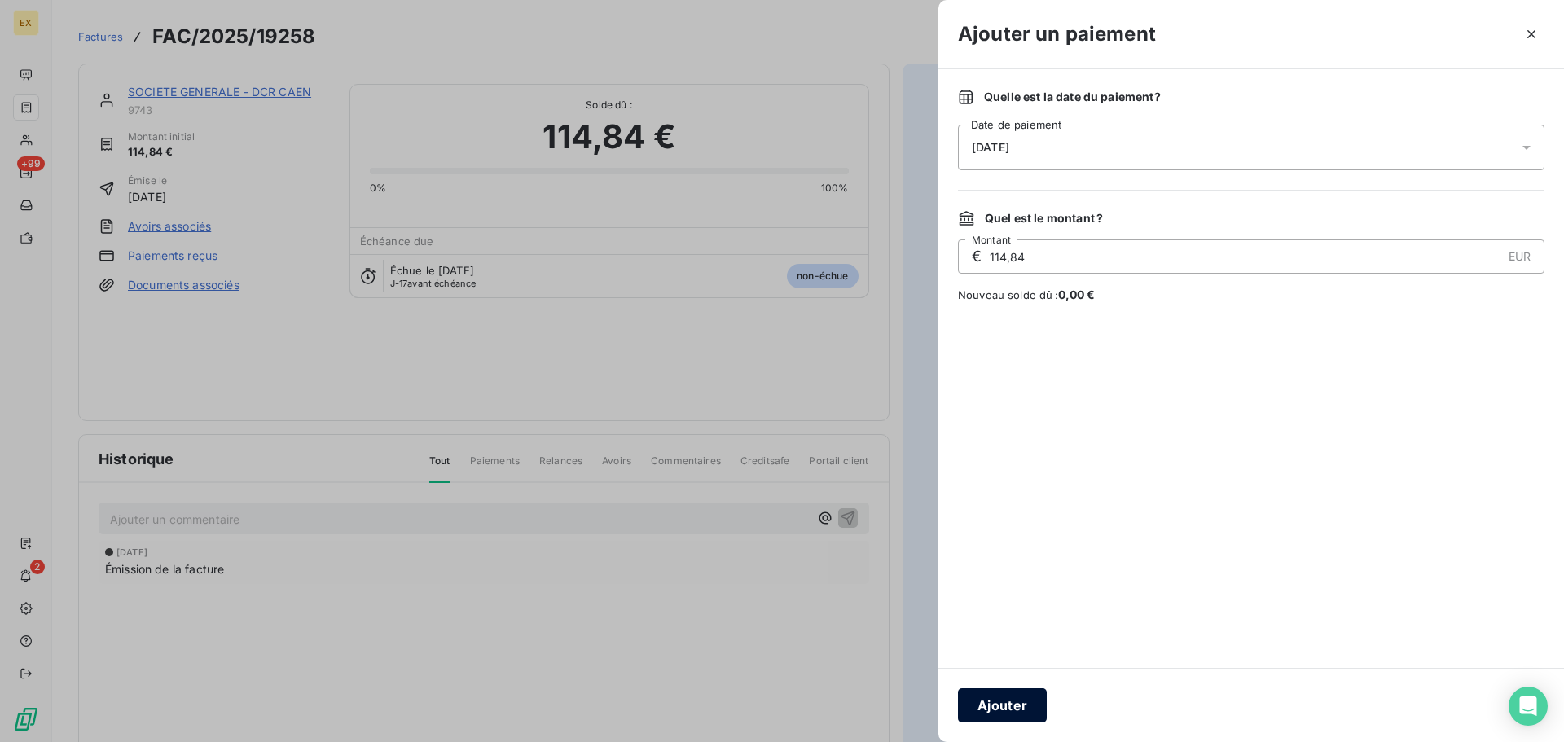
click at [996, 714] on button "Ajouter" at bounding box center [1002, 706] width 89 height 34
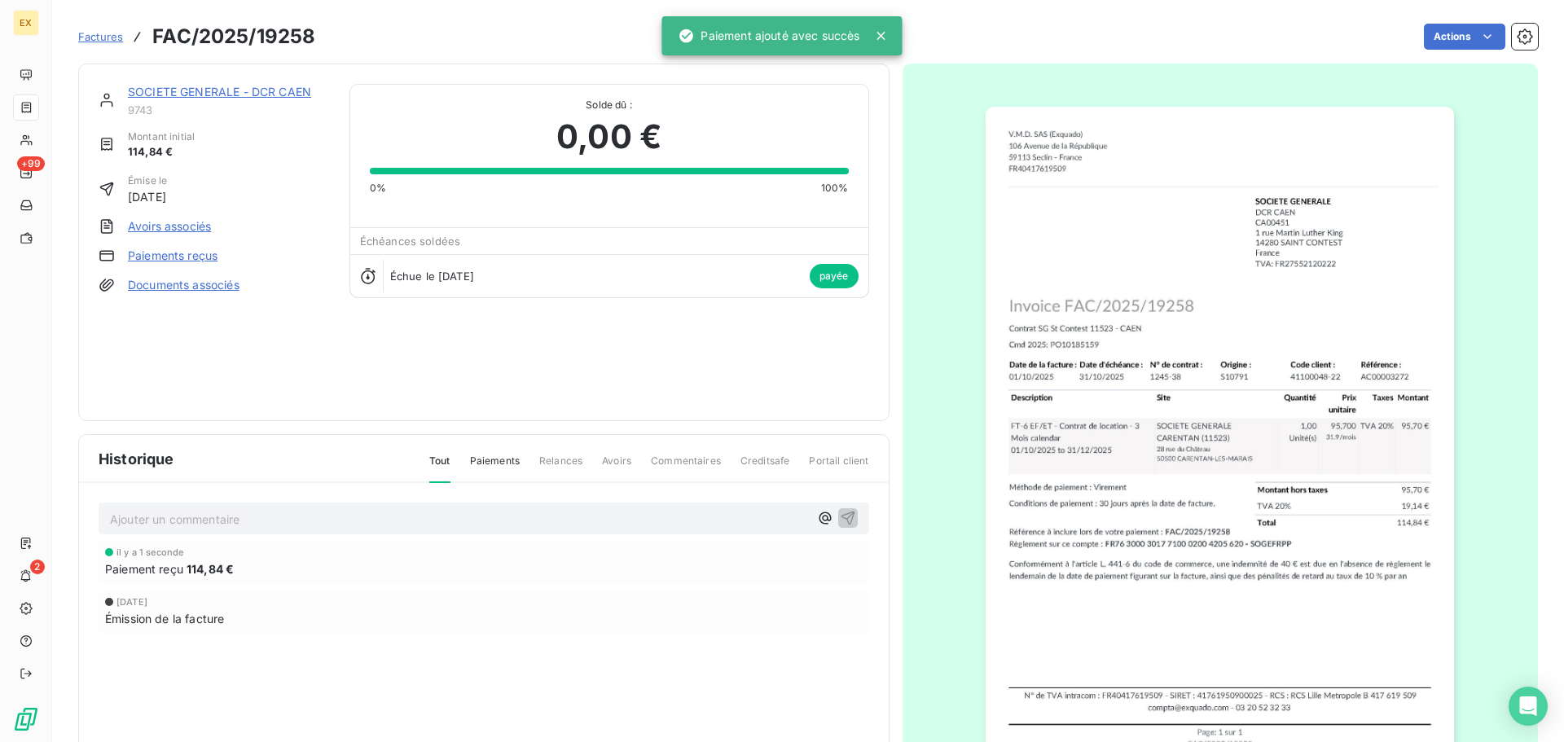
click at [99, 29] on link "Factures" at bounding box center [100, 37] width 45 height 16
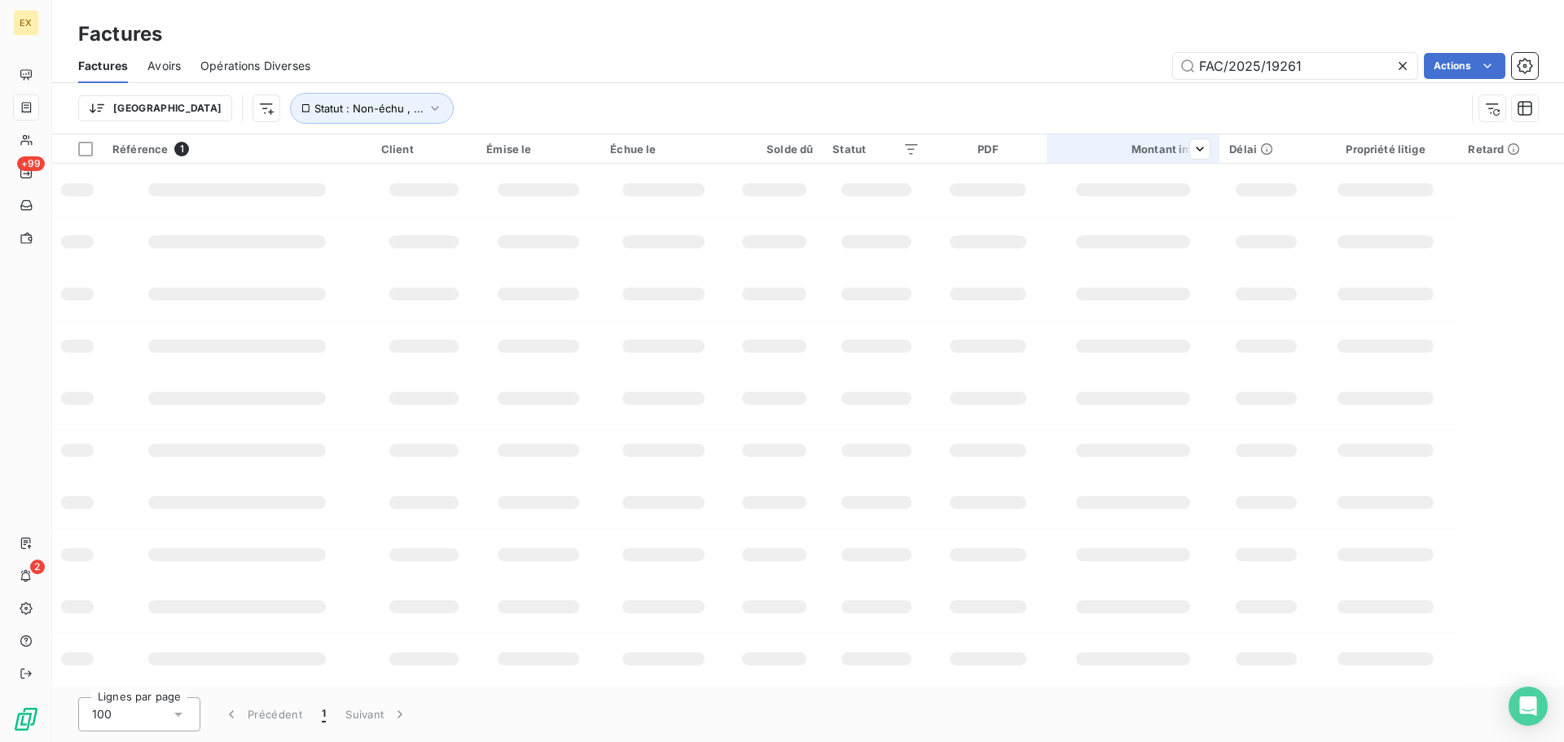
type input "FAC/2025/19261"
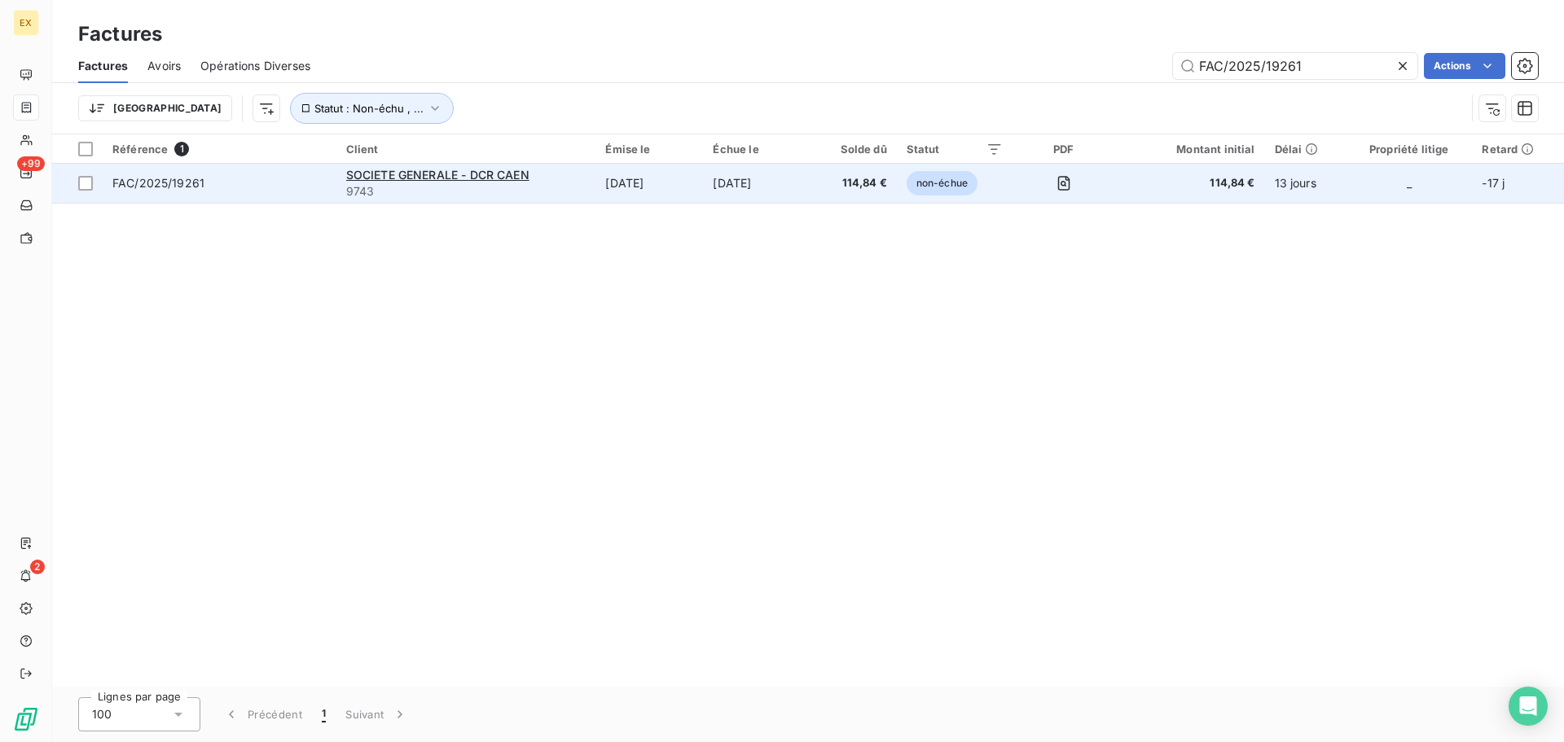
click at [567, 185] on span "9743" at bounding box center [466, 191] width 240 height 16
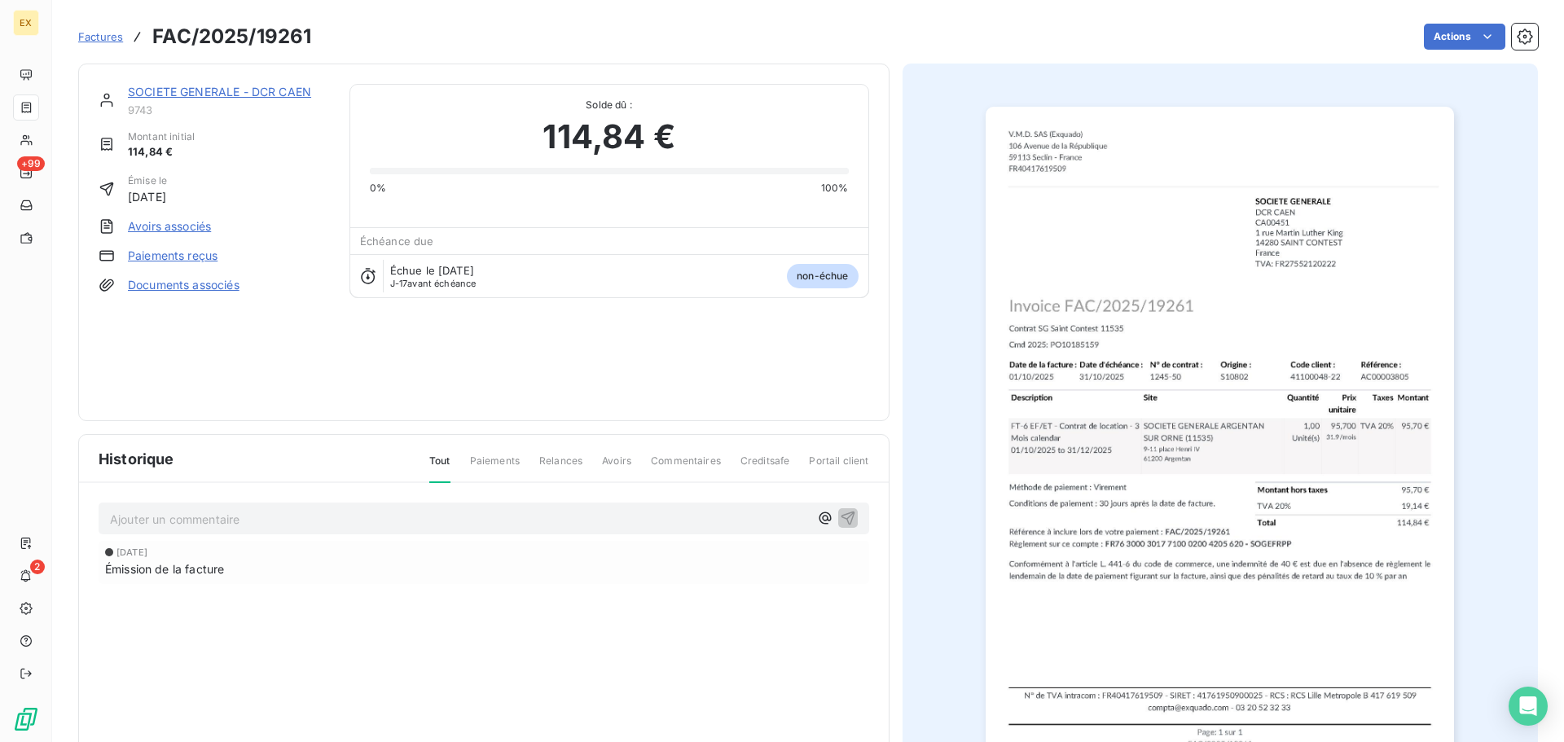
click at [176, 257] on link "Paiements reçus" at bounding box center [173, 256] width 90 height 16
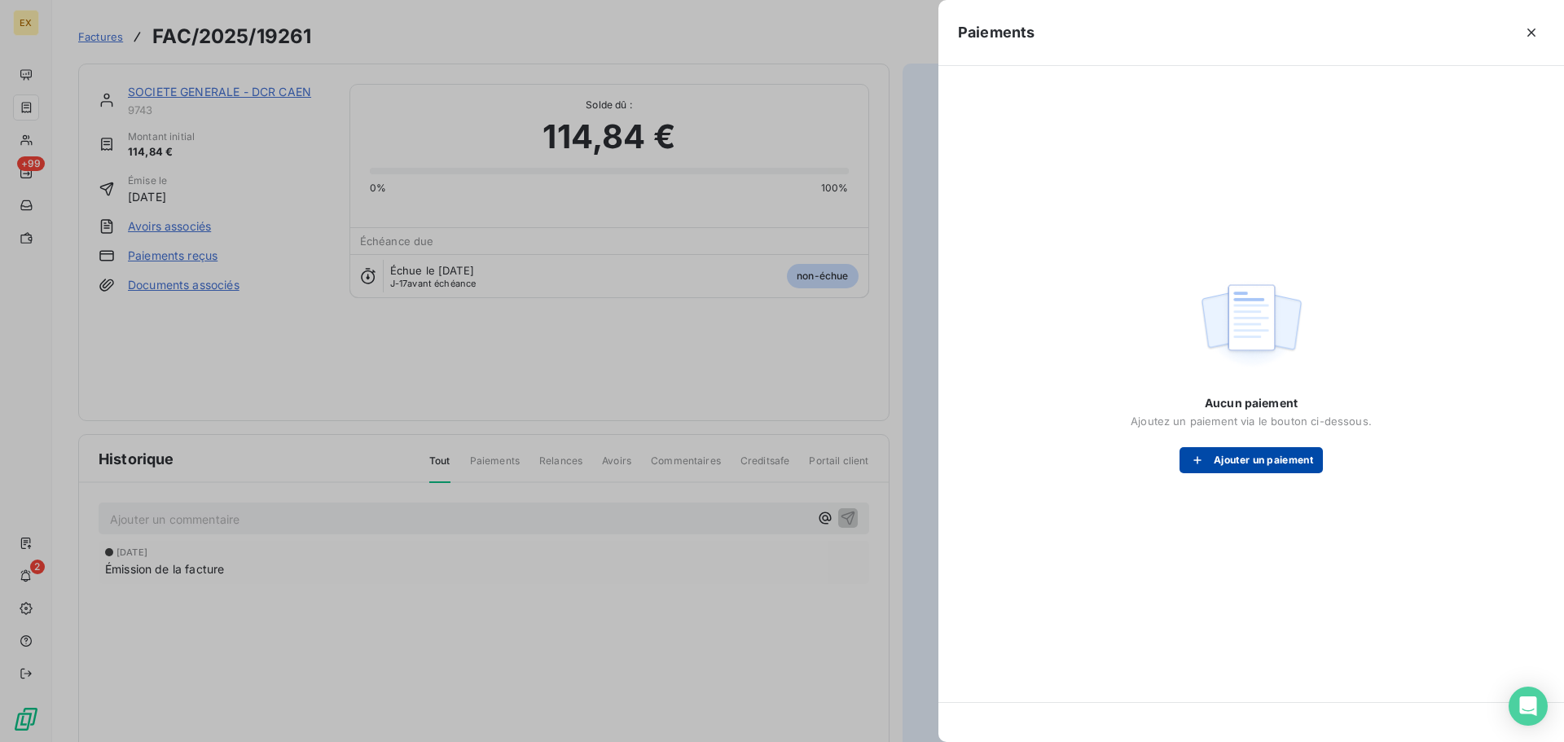
click at [1252, 455] on button "Ajouter un paiement" at bounding box center [1251, 460] width 143 height 26
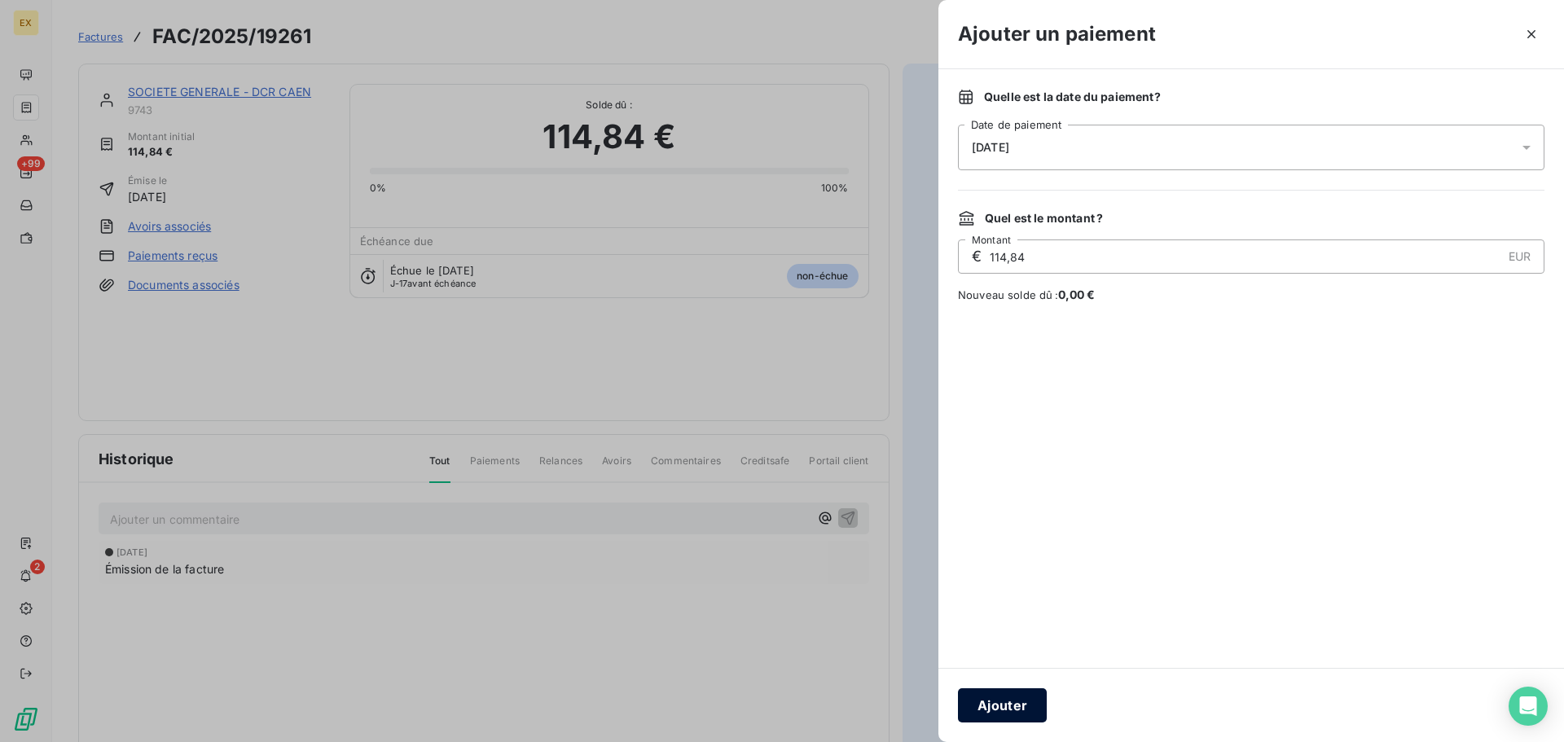
click at [1011, 706] on button "Ajouter" at bounding box center [1002, 706] width 89 height 34
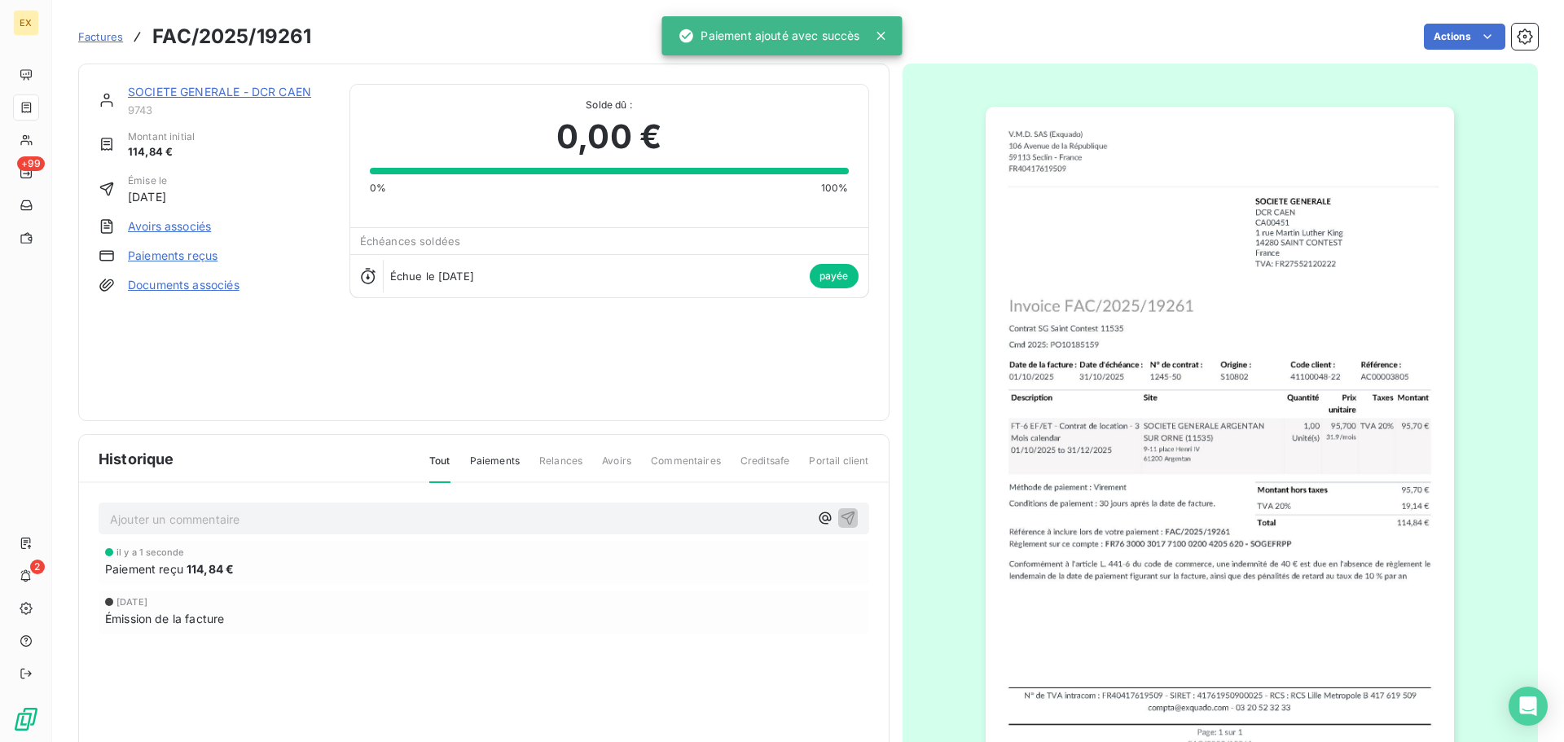
click at [94, 32] on span "Factures" at bounding box center [100, 36] width 45 height 13
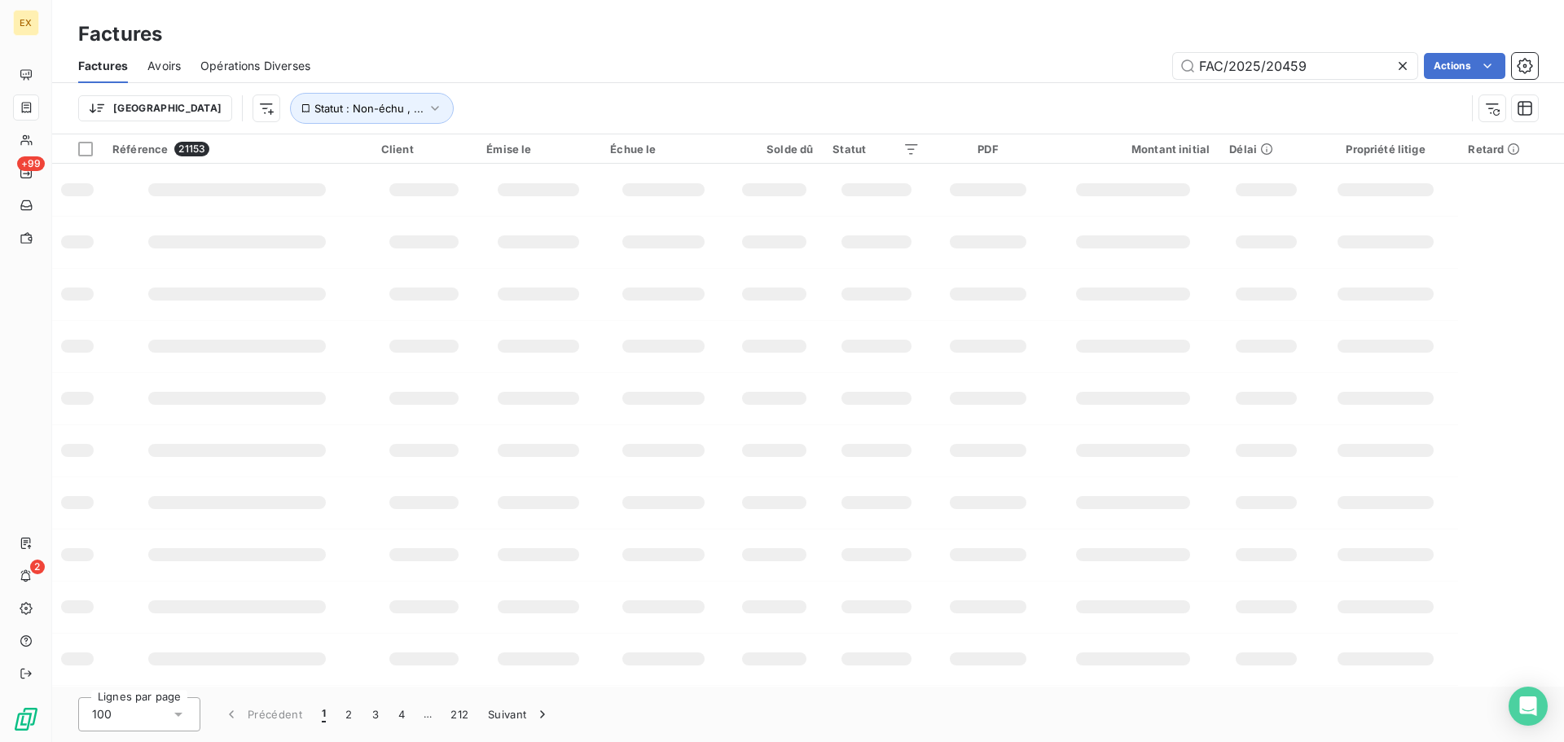
type input "FAC/2025/20459"
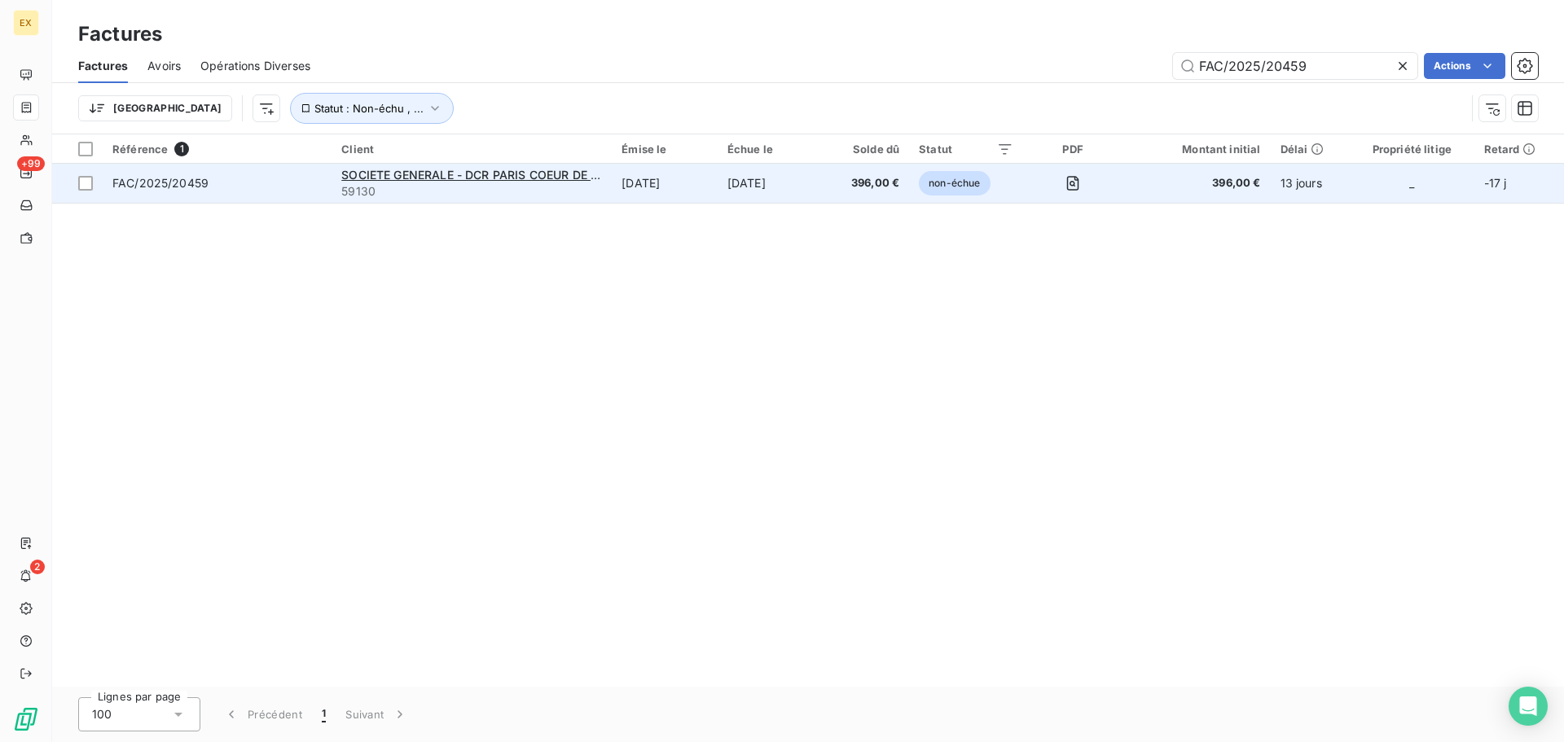
click at [266, 178] on span "FAC/2025/20459" at bounding box center [216, 183] width 209 height 16
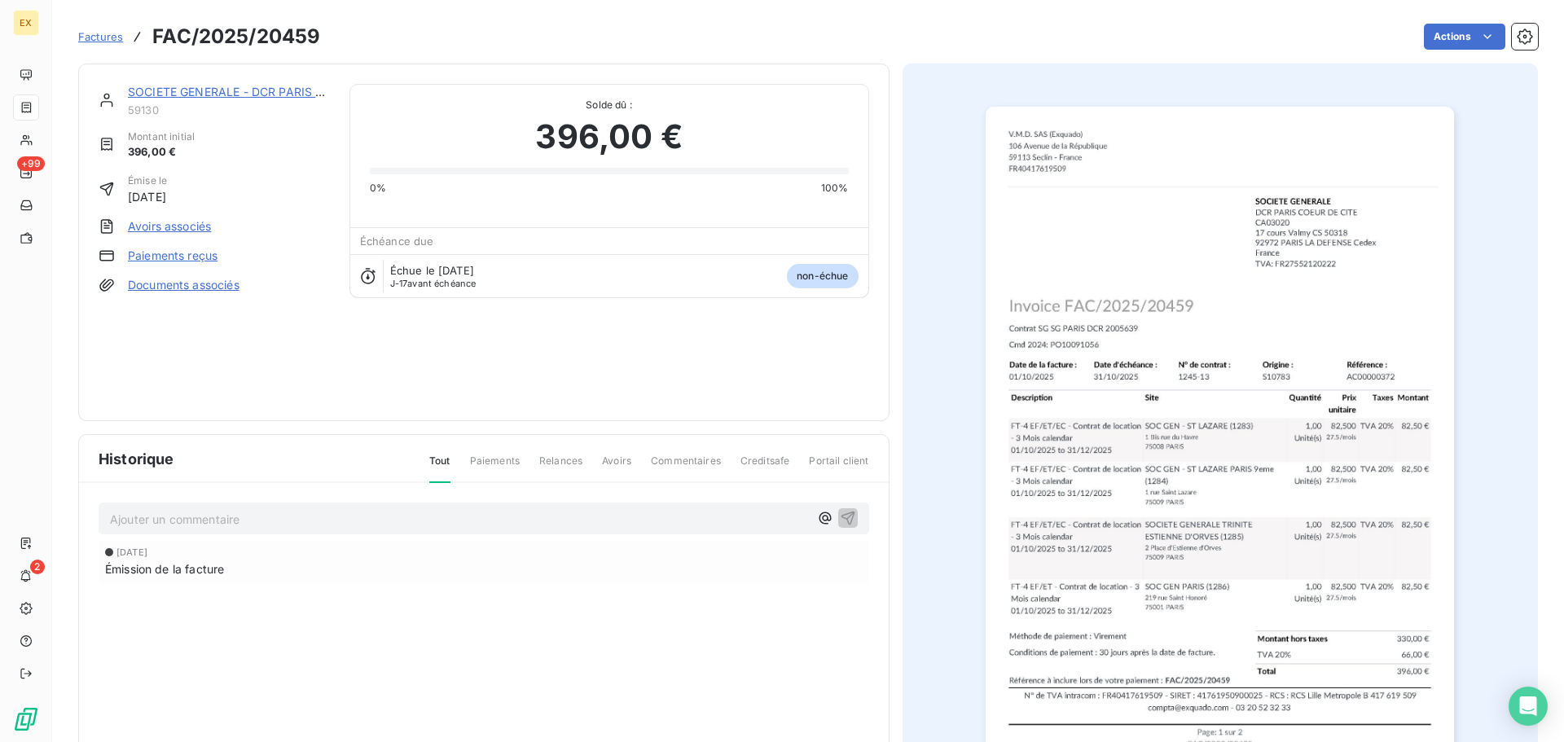
click at [161, 252] on link "Paiements reçus" at bounding box center [173, 256] width 90 height 16
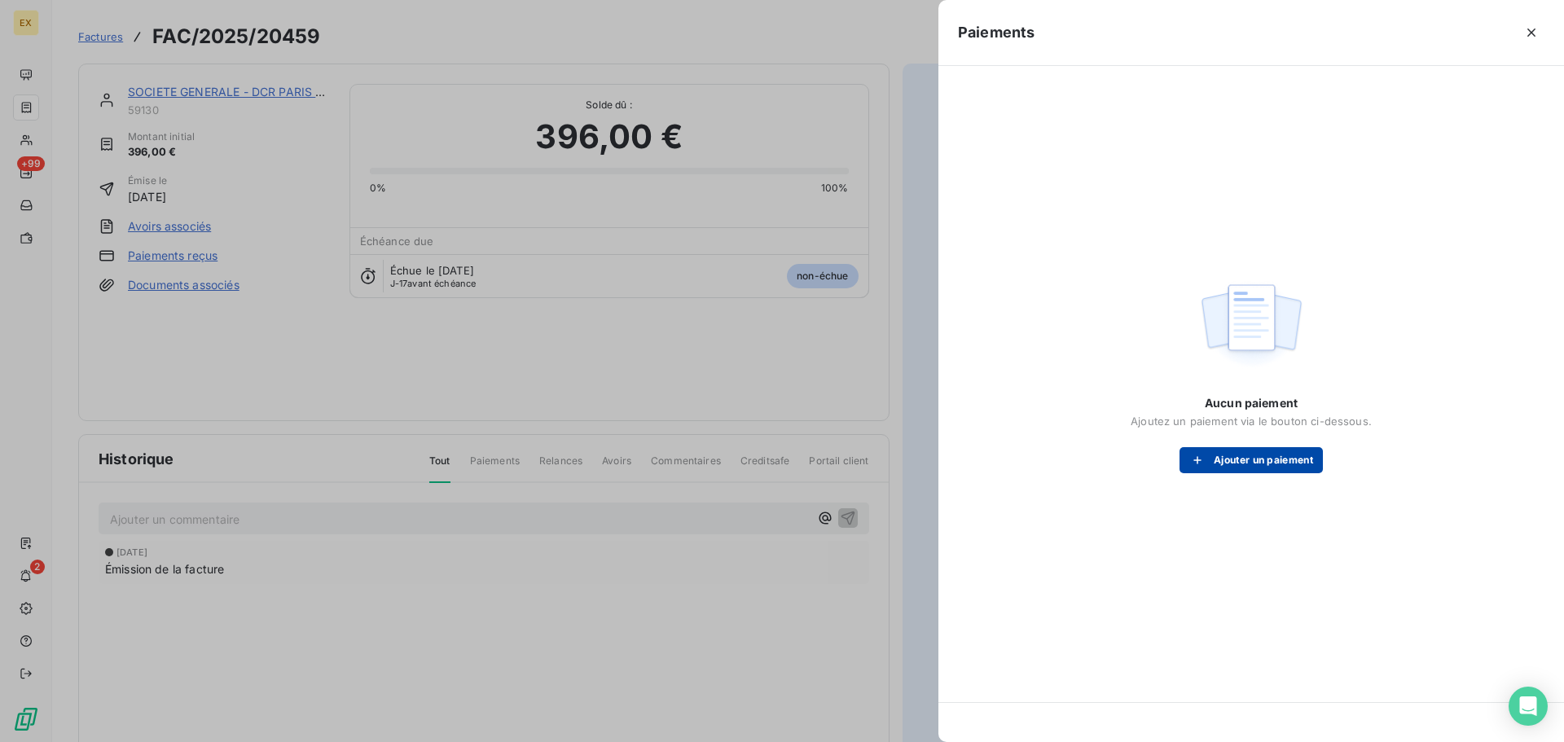
click at [1259, 455] on button "Ajouter un paiement" at bounding box center [1251, 460] width 143 height 26
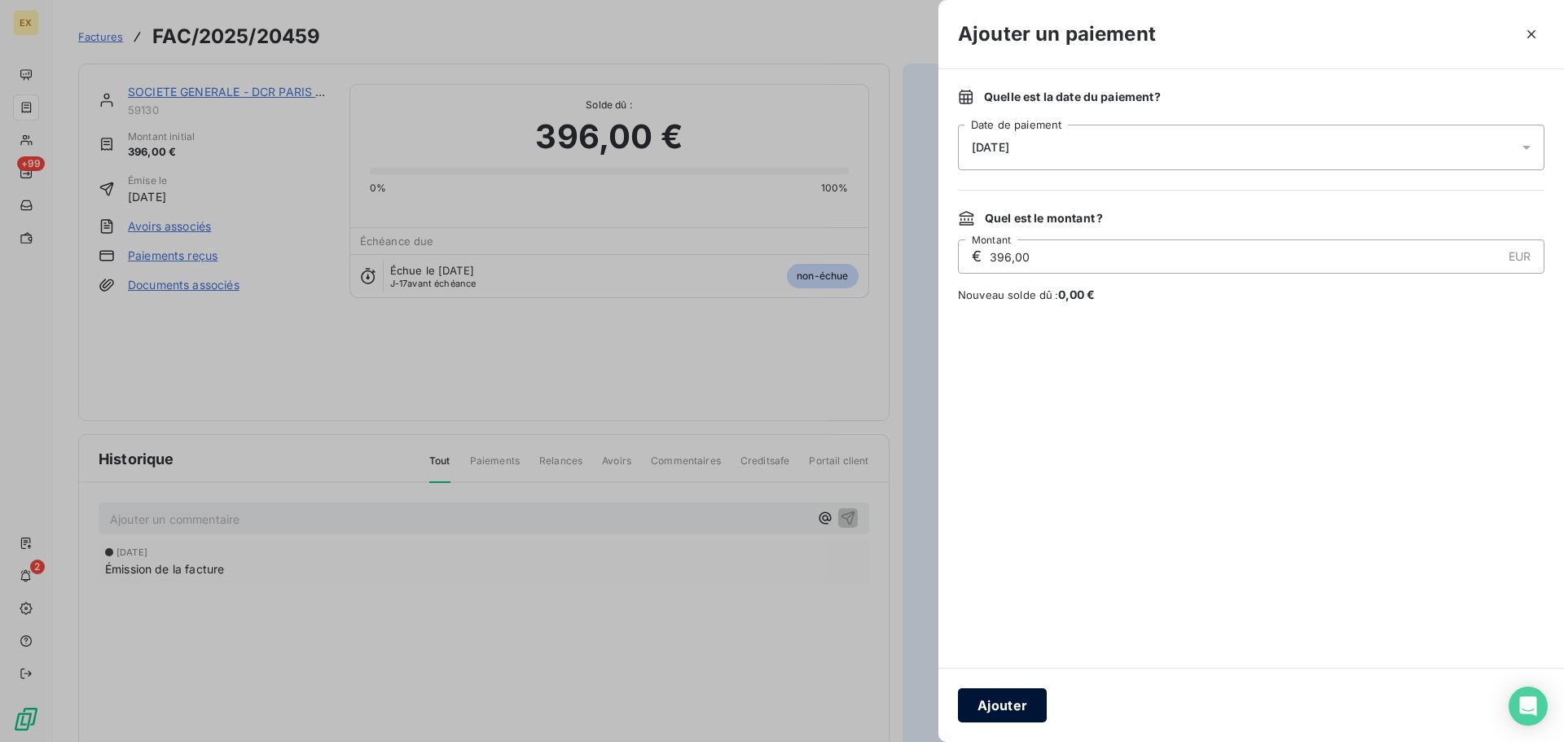
click at [1001, 702] on button "Ajouter" at bounding box center [1002, 706] width 89 height 34
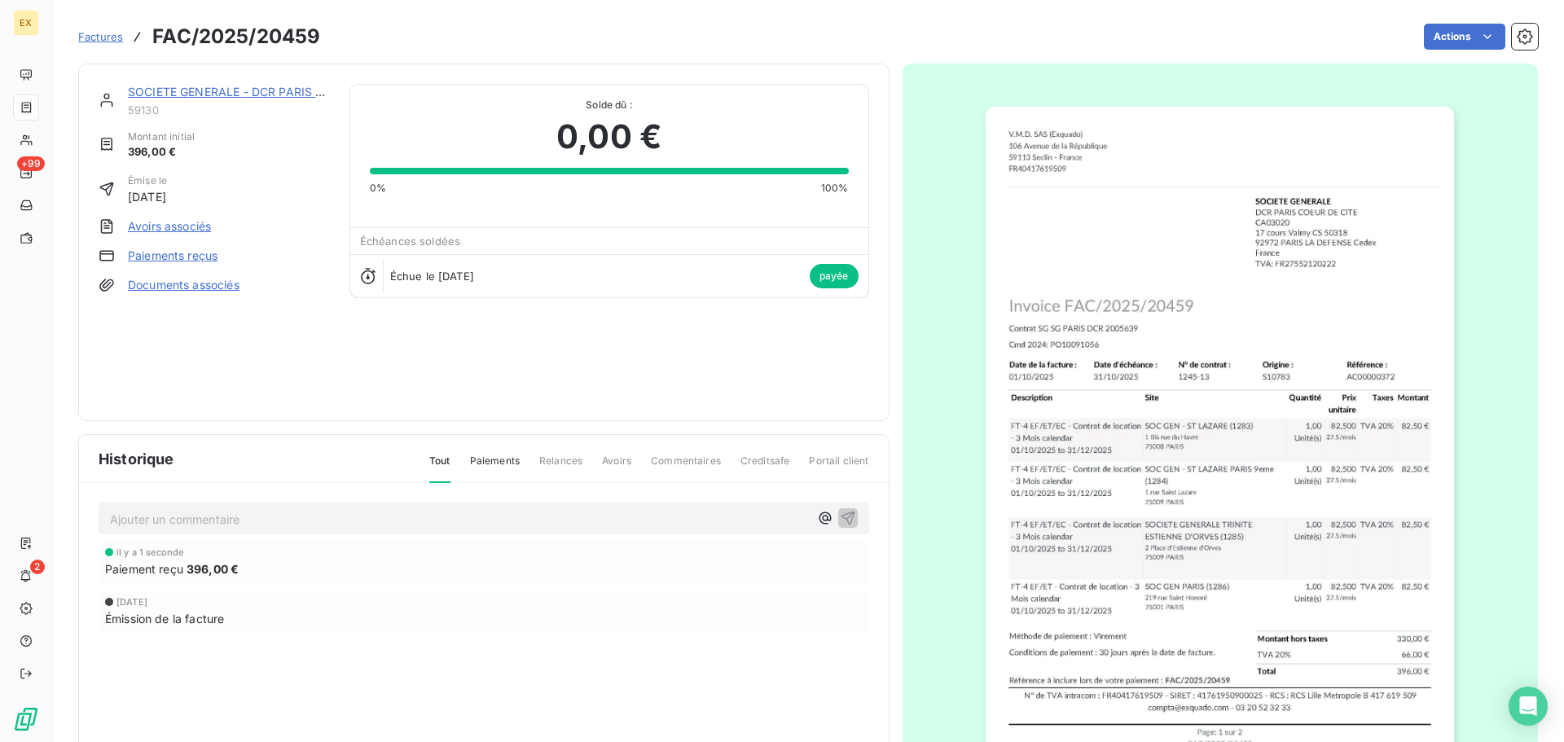
click at [103, 37] on span "Factures" at bounding box center [100, 36] width 45 height 13
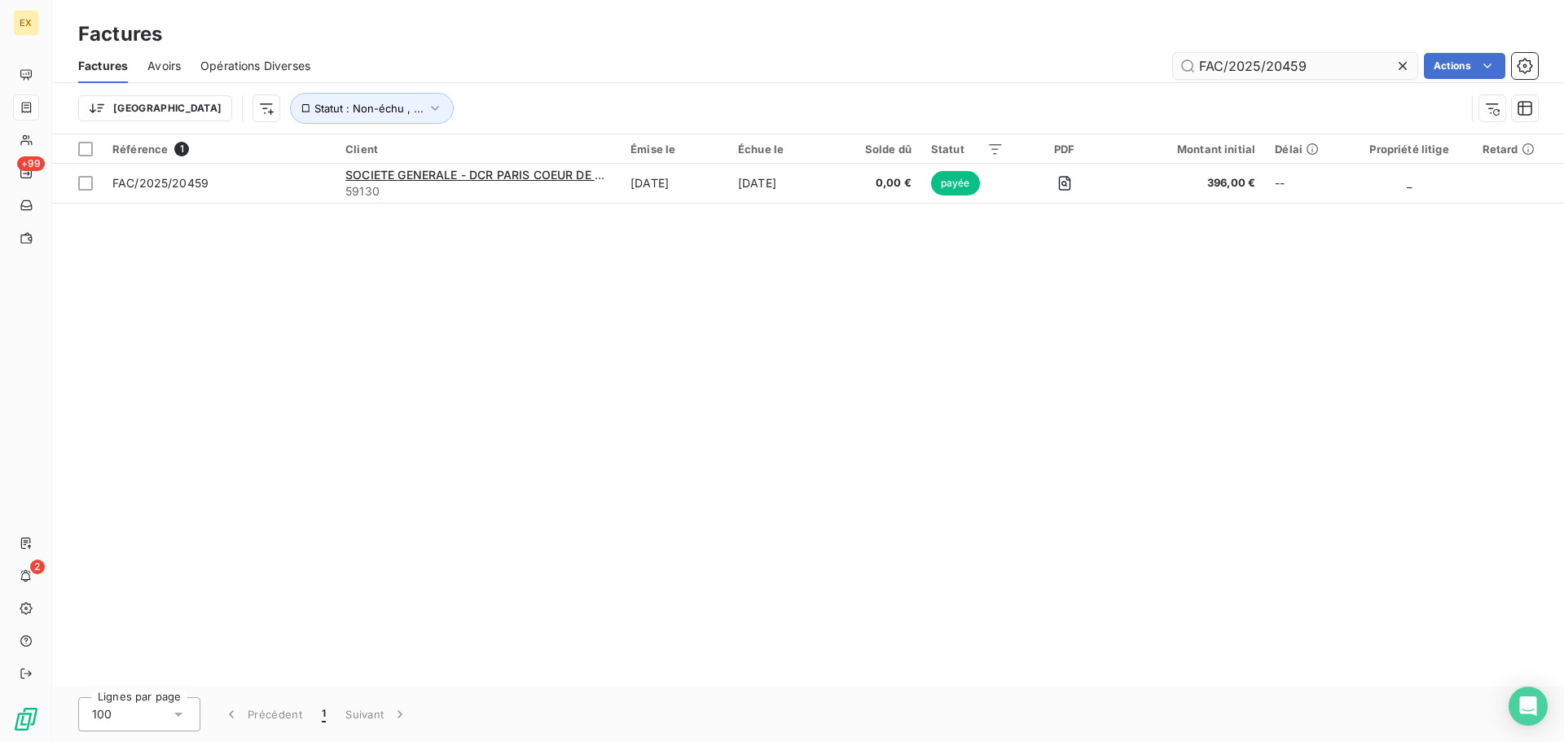
click at [1333, 58] on input "FAC/2025/20459" at bounding box center [1295, 66] width 244 height 26
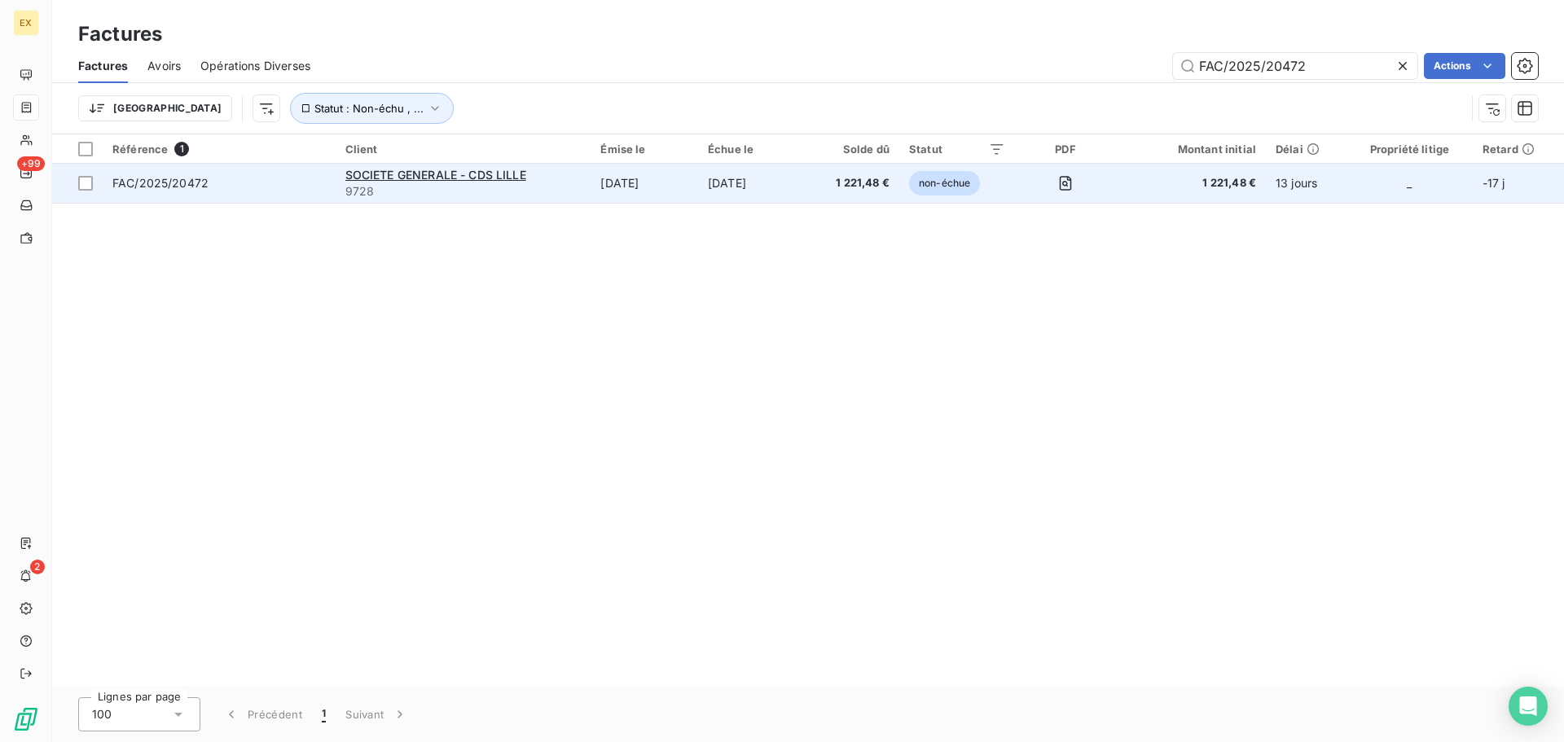
type input "FAC/2025/20472"
click at [562, 188] on span "9728" at bounding box center [463, 191] width 236 height 16
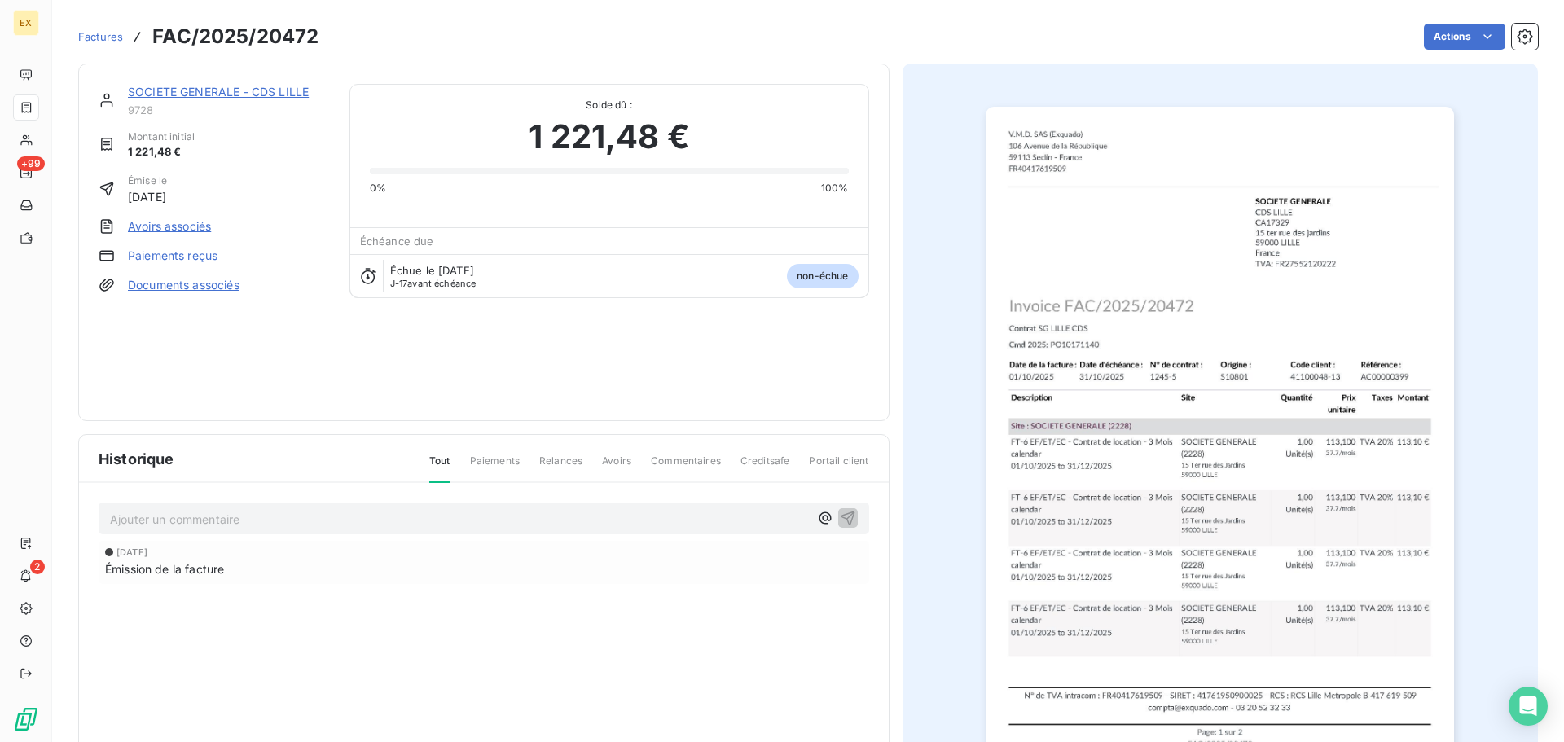
click at [176, 253] on link "Paiements reçus" at bounding box center [173, 256] width 90 height 16
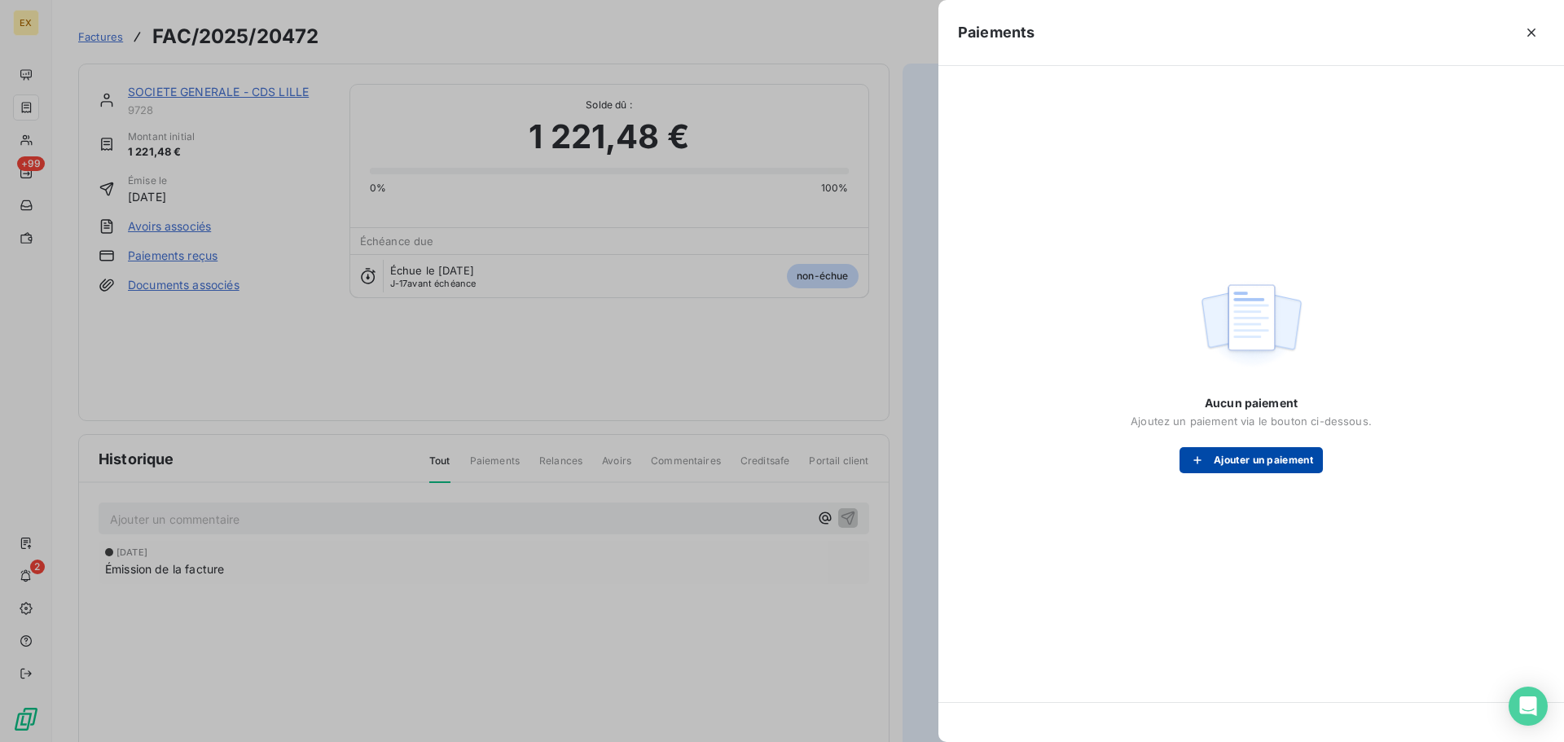
click at [1261, 460] on button "Ajouter un paiement" at bounding box center [1251, 460] width 143 height 26
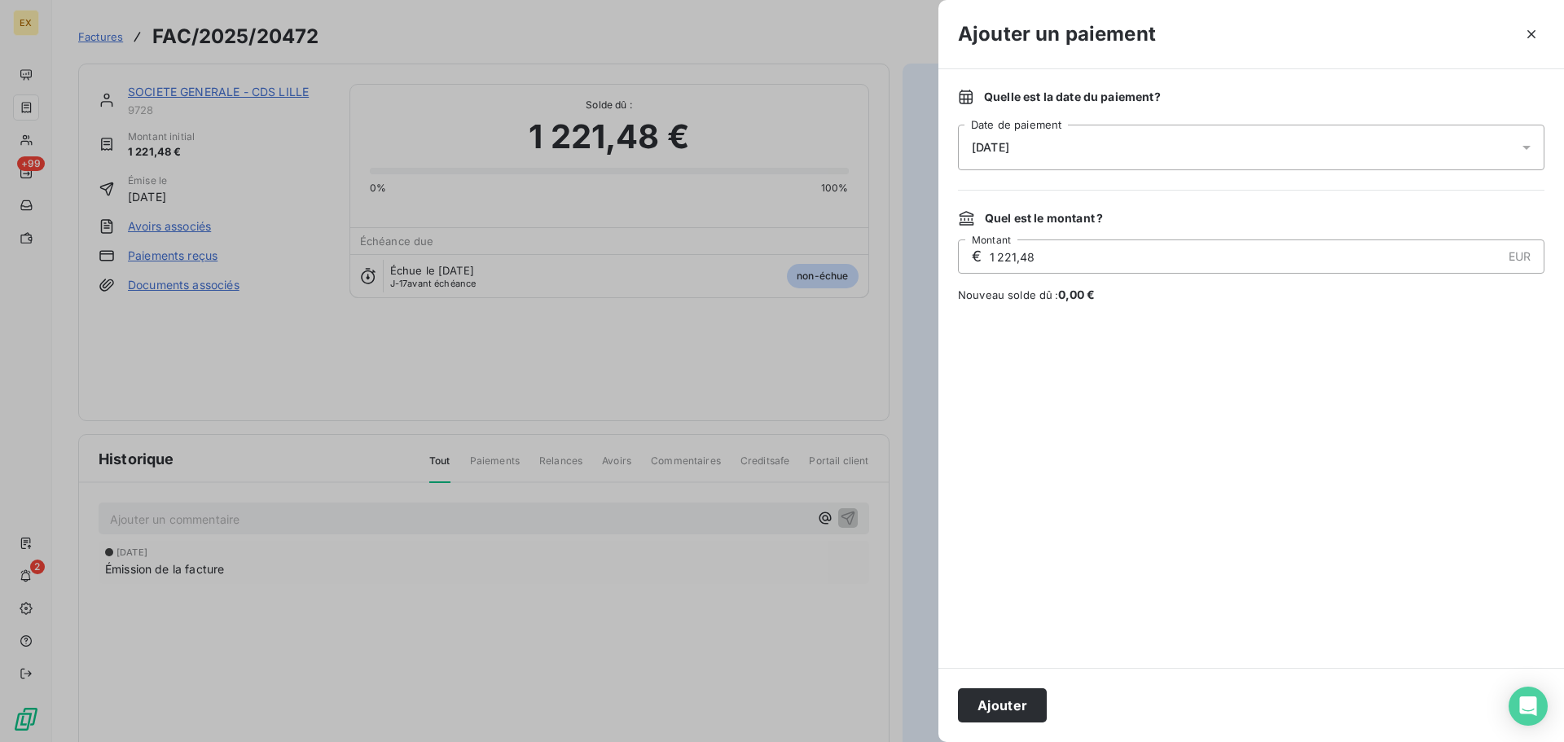
drag, startPoint x: 1007, startPoint y: 711, endPoint x: 1039, endPoint y: 681, distance: 43.2
click at [1008, 704] on button "Ajouter" at bounding box center [1002, 706] width 89 height 34
